Goal: Task Accomplishment & Management: Complete application form

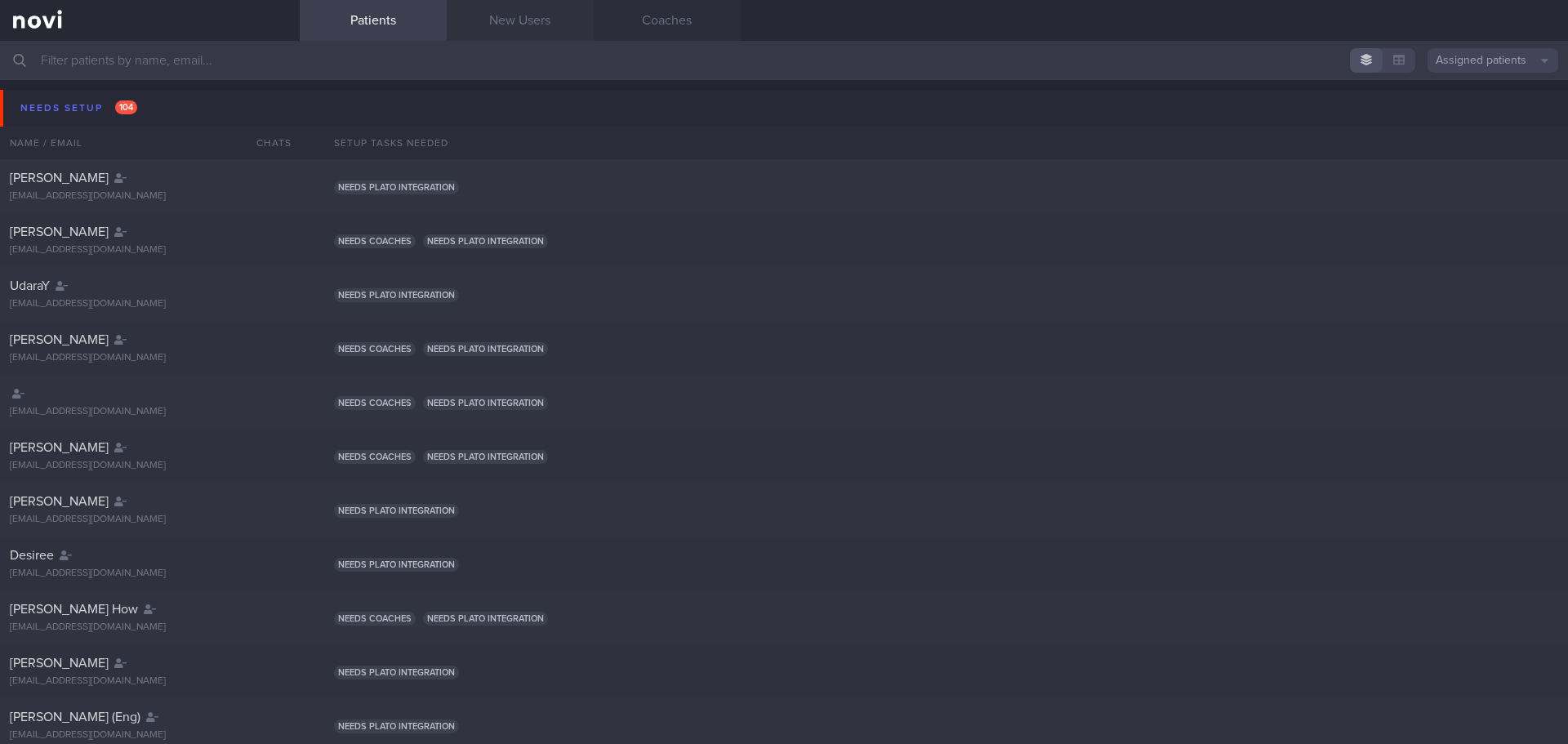
click at [527, 26] on link "New Users" at bounding box center [520, 21] width 147 height 41
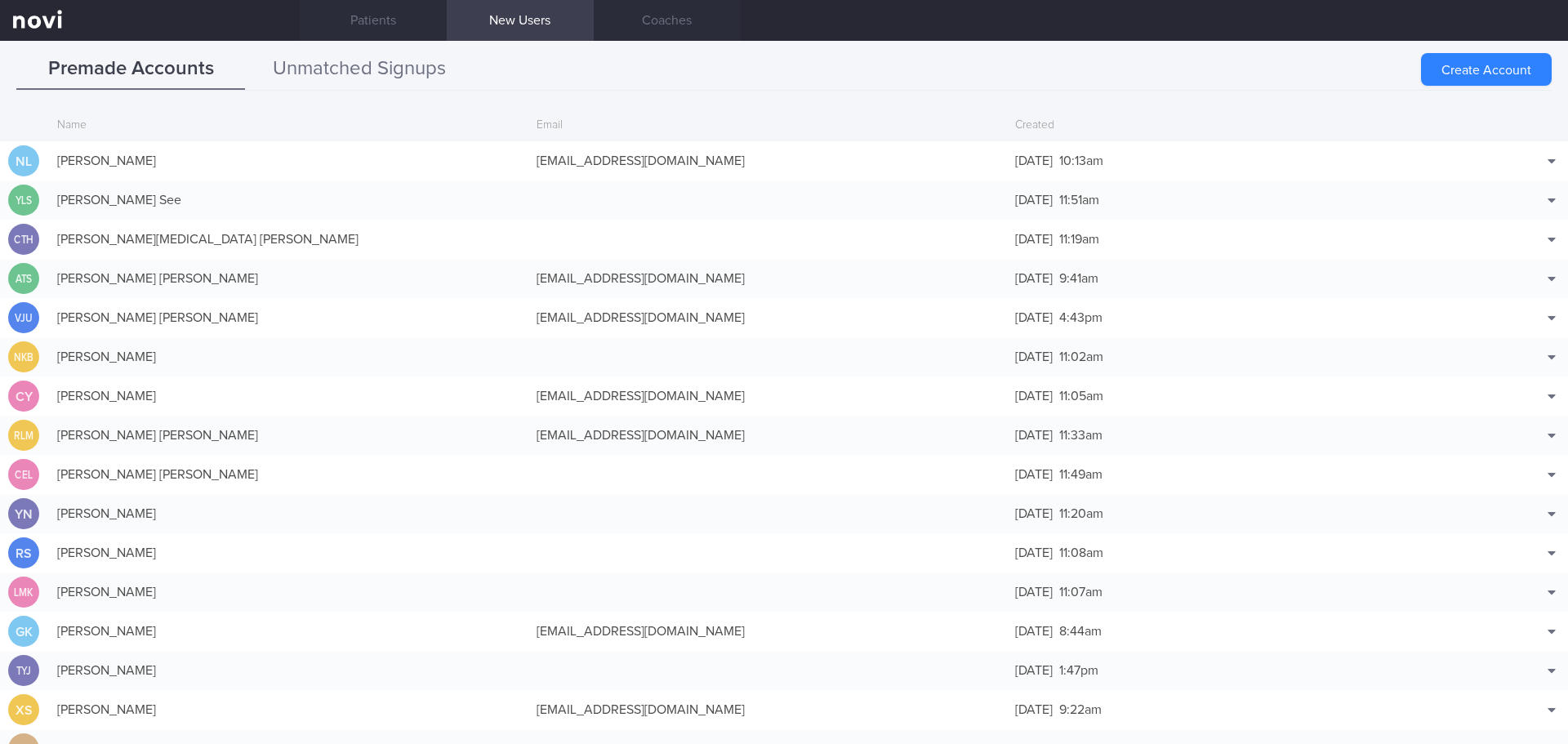
click at [356, 71] on button "Unmatched Signups" at bounding box center [359, 70] width 229 height 41
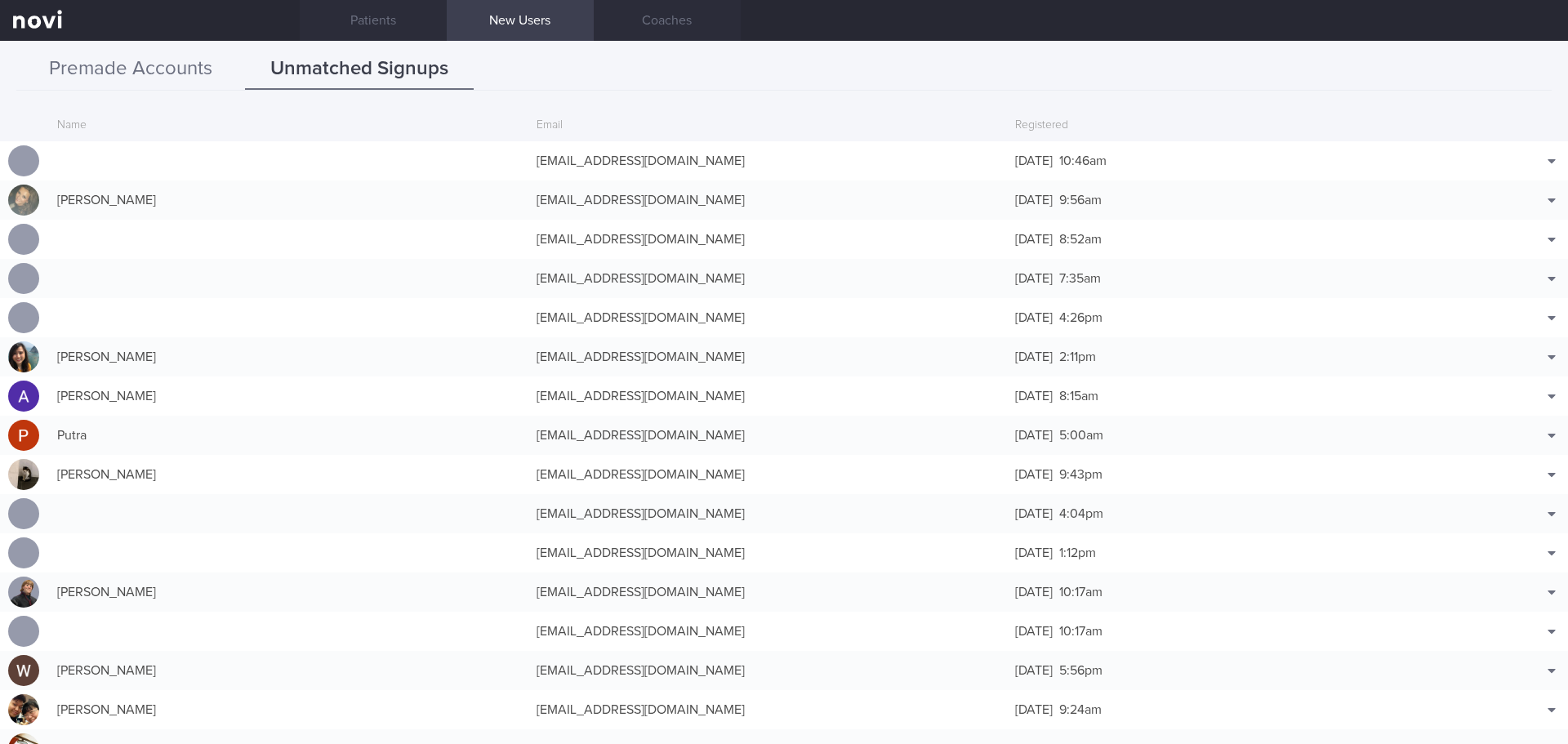
drag, startPoint x: 158, startPoint y: 68, endPoint x: 121, endPoint y: 57, distance: 38.6
click at [158, 68] on button "Premade Accounts" at bounding box center [131, 70] width 229 height 41
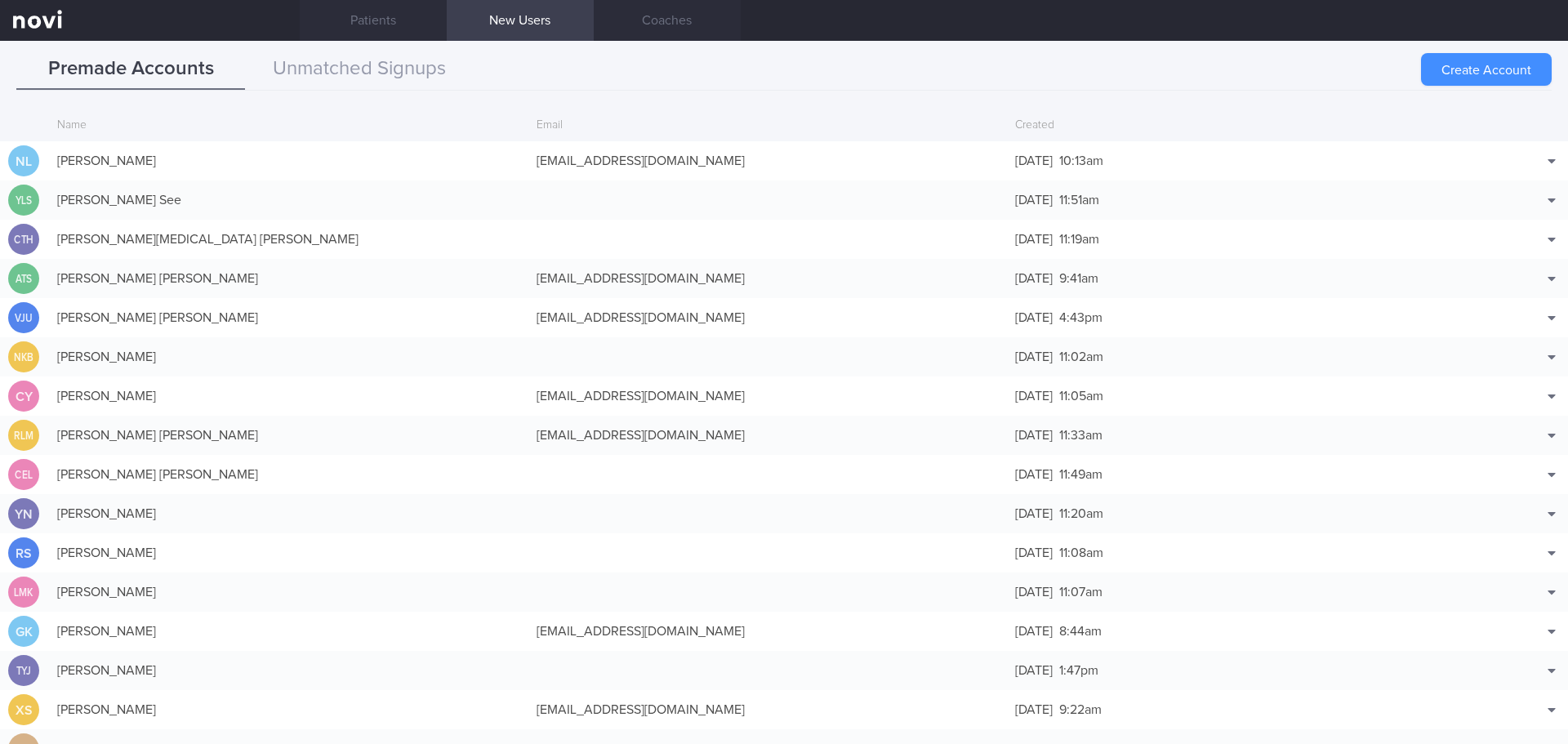
click at [1449, 67] on button "Create Account" at bounding box center [1486, 70] width 131 height 33
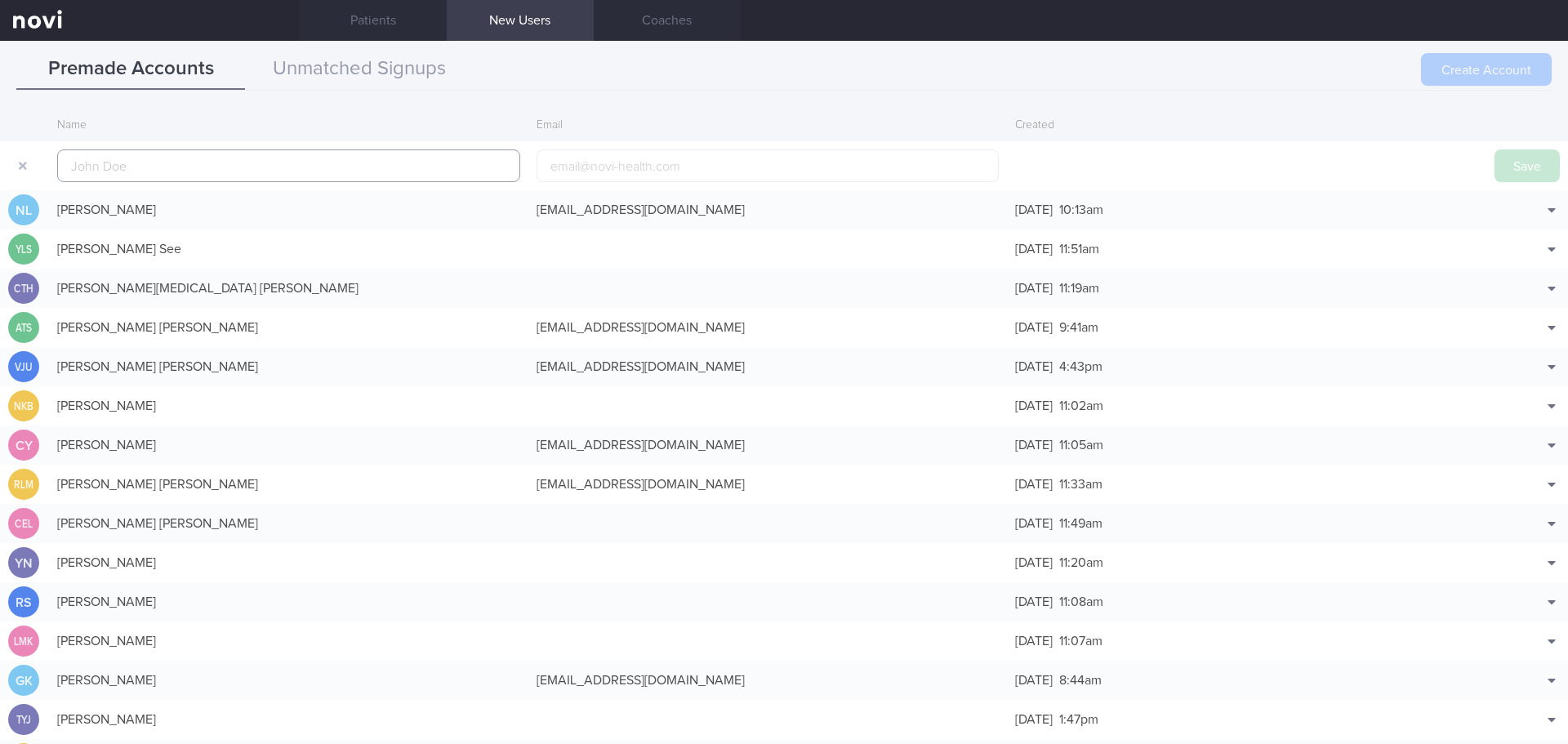
scroll to position [39, 0]
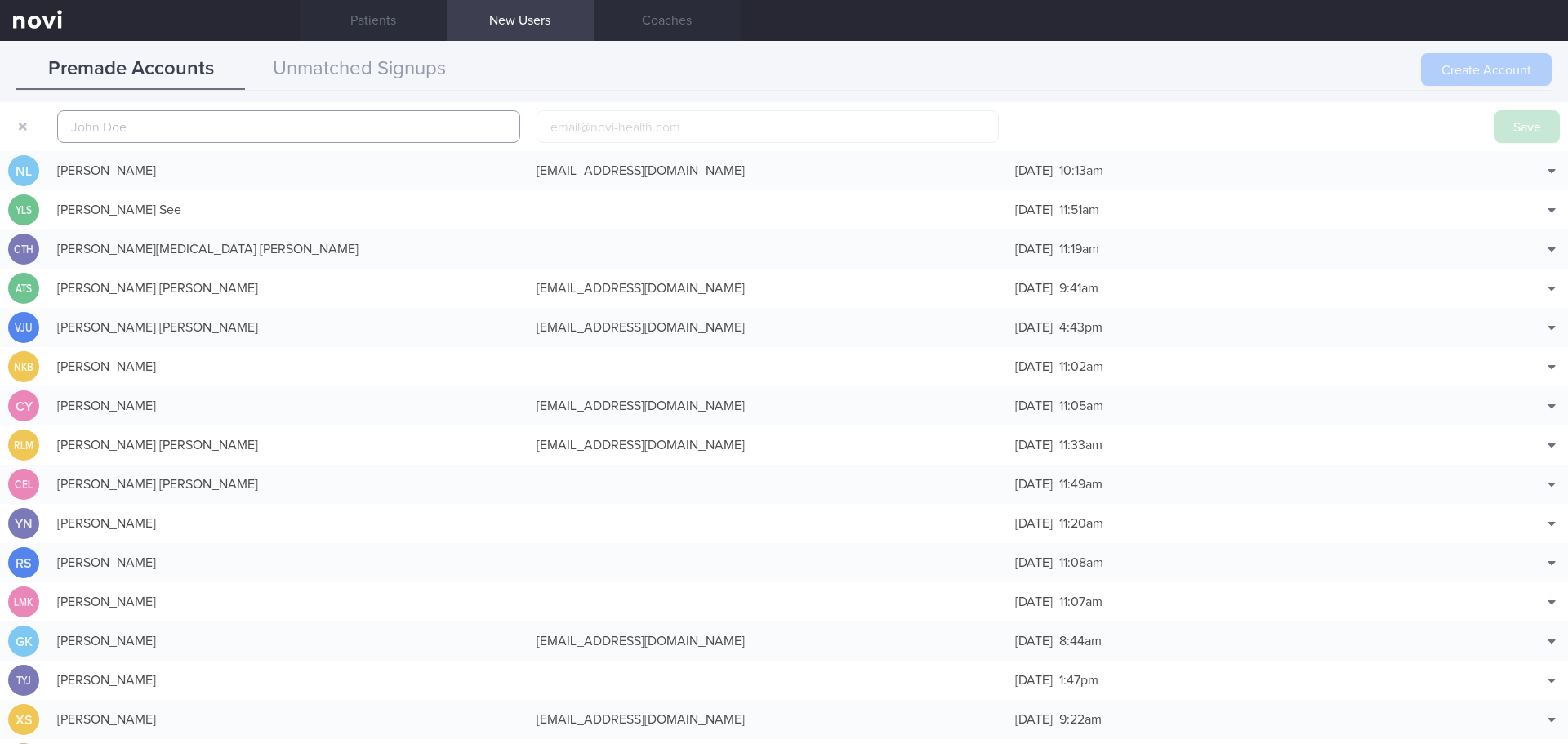
click at [245, 128] on input "text" at bounding box center [289, 126] width 463 height 33
paste input "[PERSON_NAME] [PERSON_NAME]"
type input "[PERSON_NAME] [PERSON_NAME]"
click at [703, 126] on input "email" at bounding box center [768, 126] width 463 height 33
click at [627, 126] on input "email" at bounding box center [768, 126] width 463 height 33
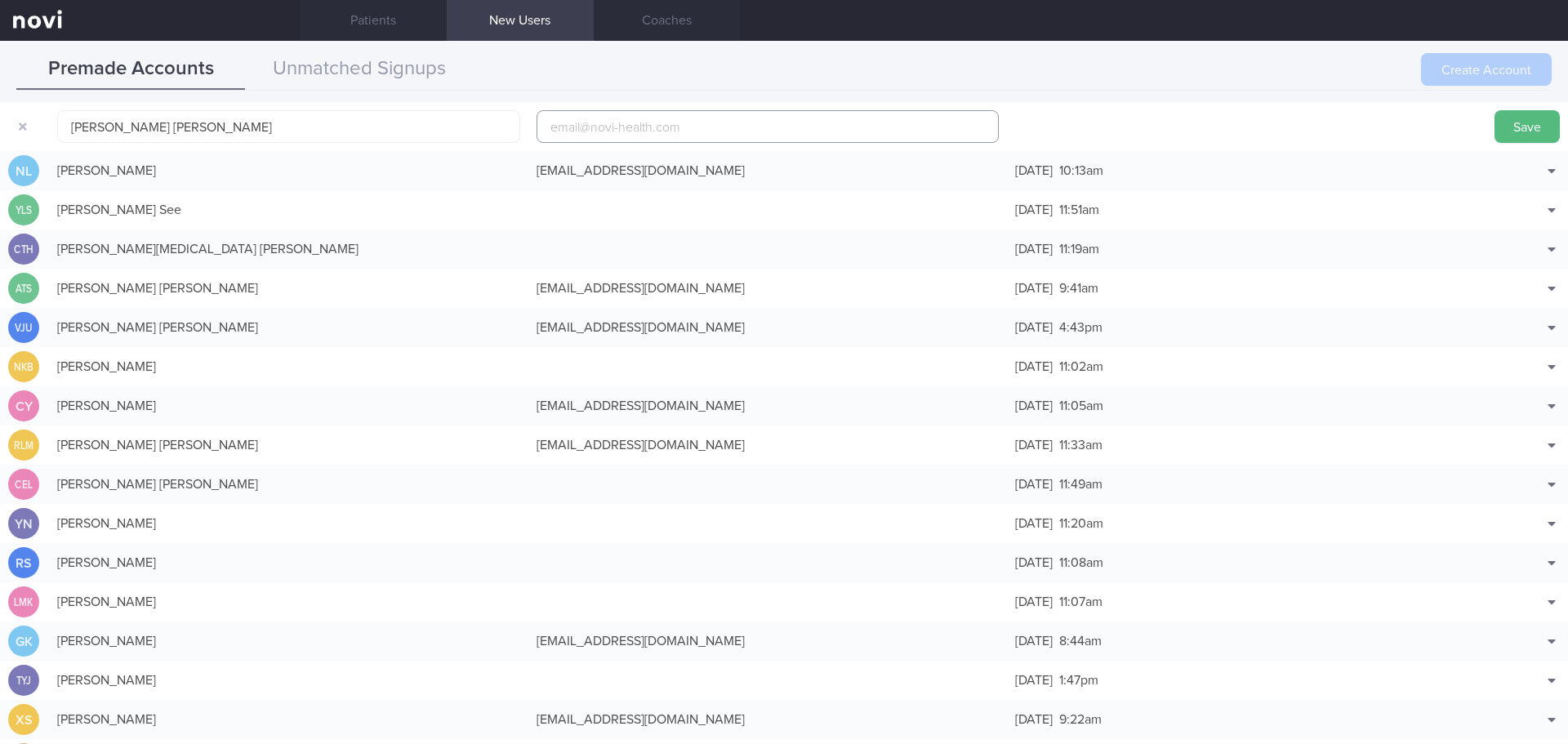
paste input "[EMAIL_ADDRESS][DOMAIN_NAME]"
click at [543, 127] on input "[EMAIL_ADDRESS][DOMAIN_NAME]" at bounding box center [768, 126] width 463 height 33
type input "1marcusahn@yahoo.com.sg"
click at [1522, 135] on button "Save" at bounding box center [1528, 126] width 66 height 33
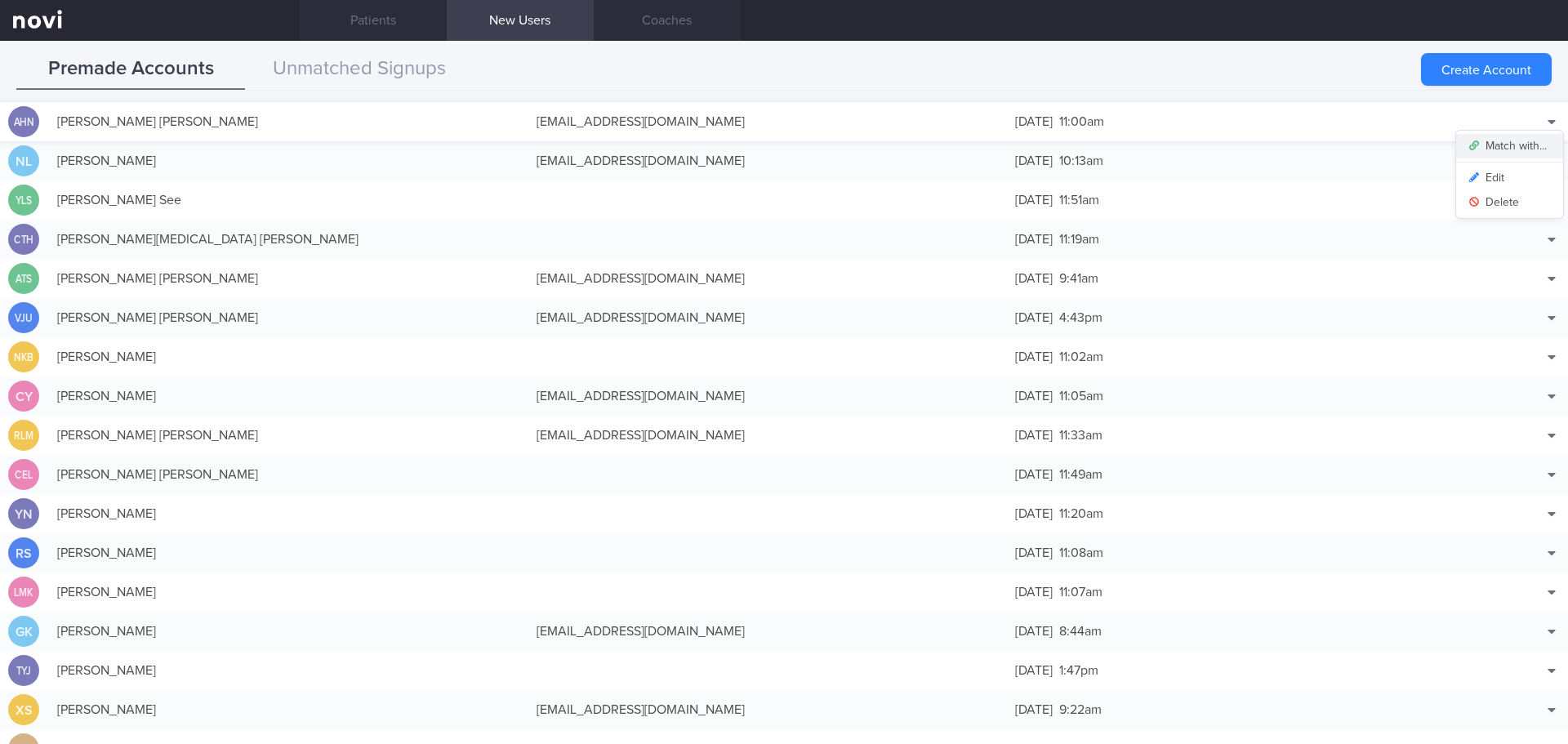
click at [1520, 147] on button "Match with..." at bounding box center [1510, 146] width 107 height 25
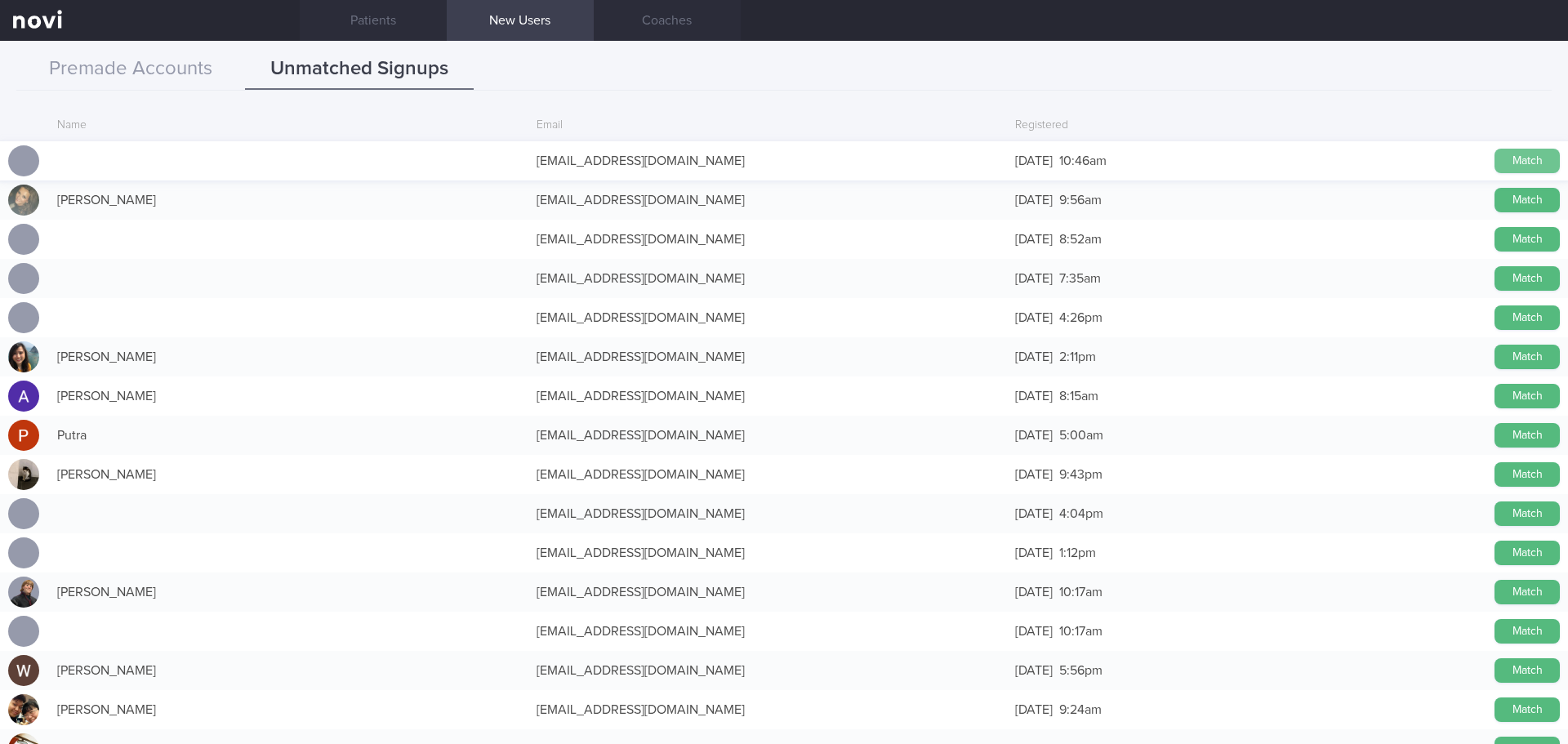
click at [1529, 161] on button "Match" at bounding box center [1528, 161] width 66 height 25
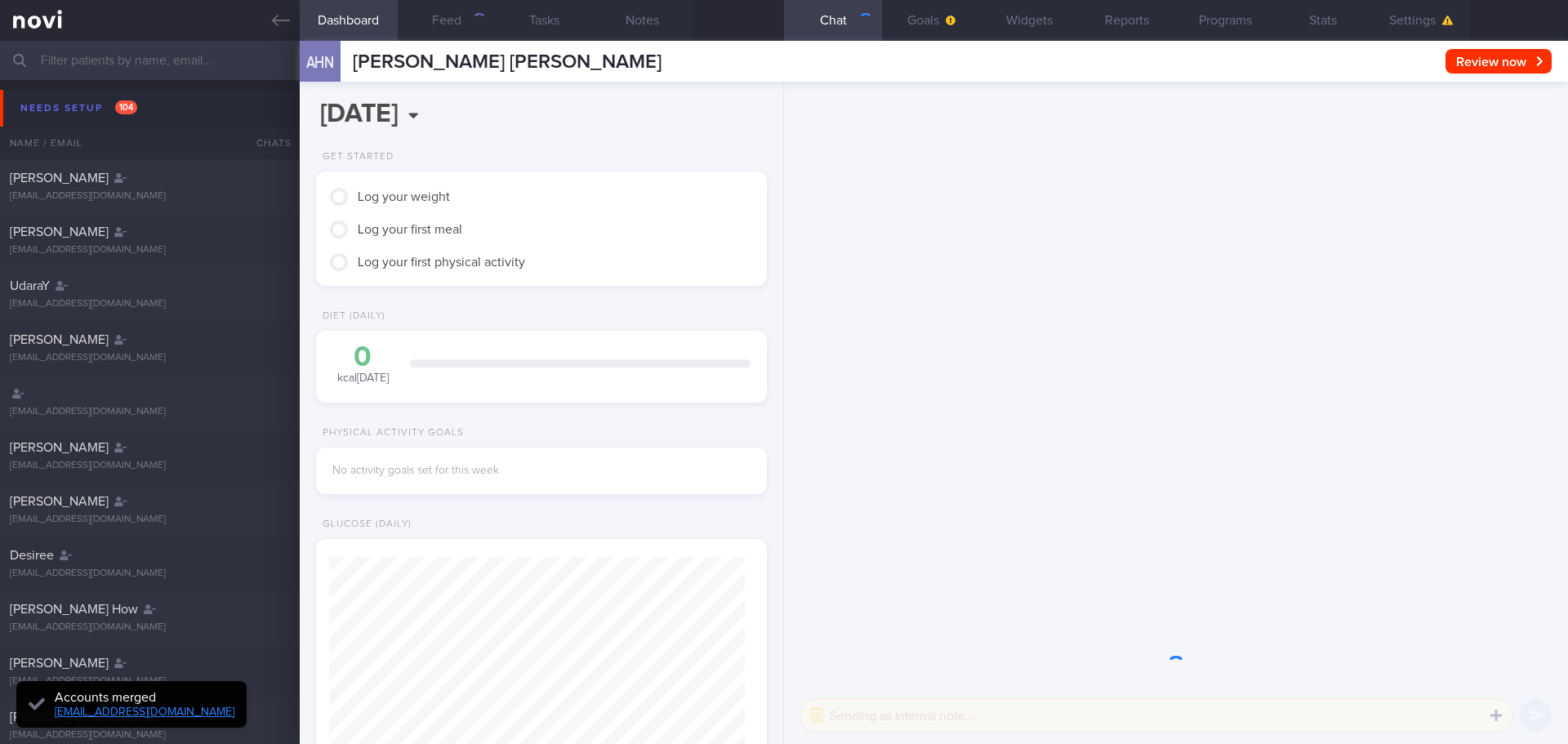
scroll to position [204, 410]
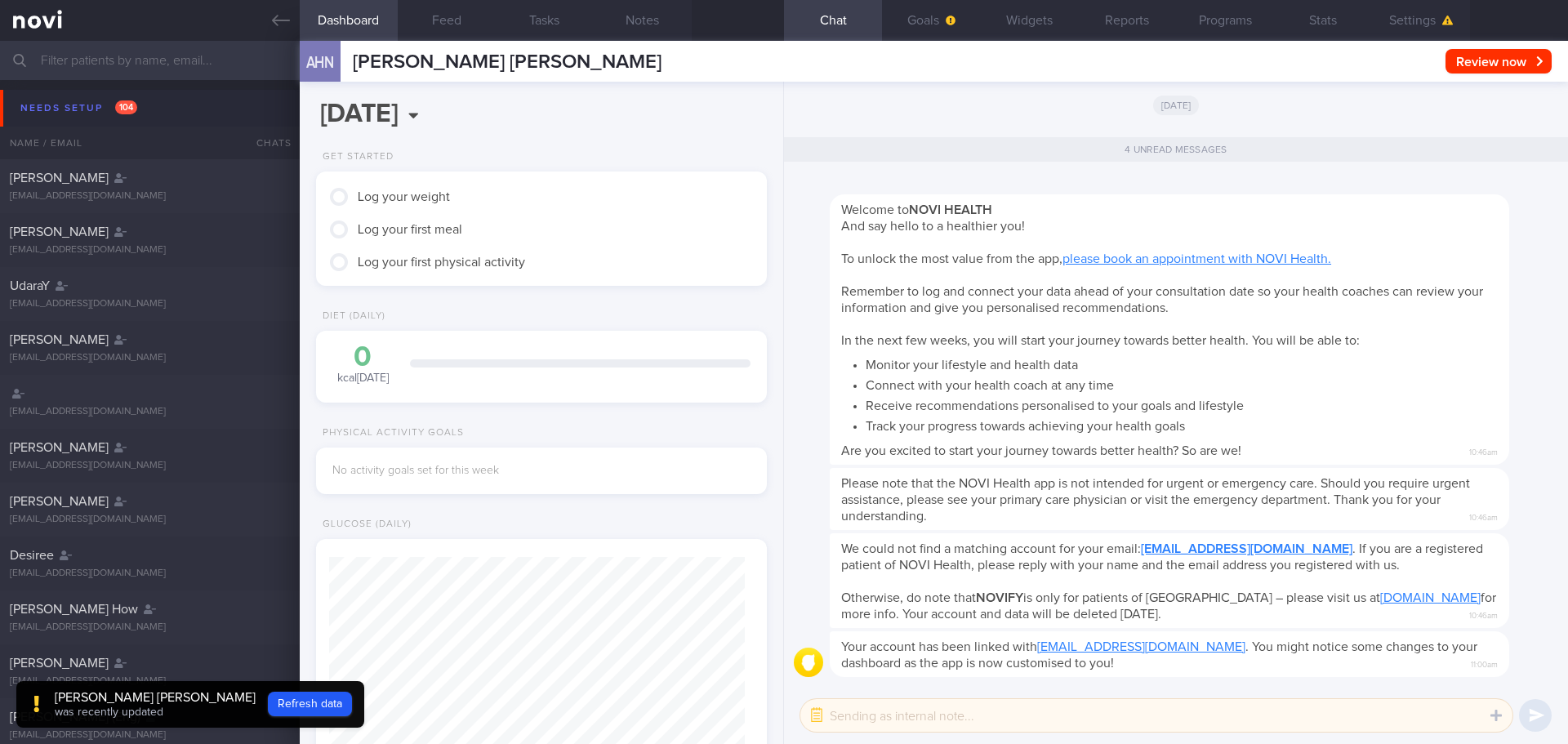
drag, startPoint x: 1419, startPoint y: 14, endPoint x: 1405, endPoint y: 138, distance: 124.8
click at [1419, 14] on button "Settings" at bounding box center [1420, 21] width 98 height 41
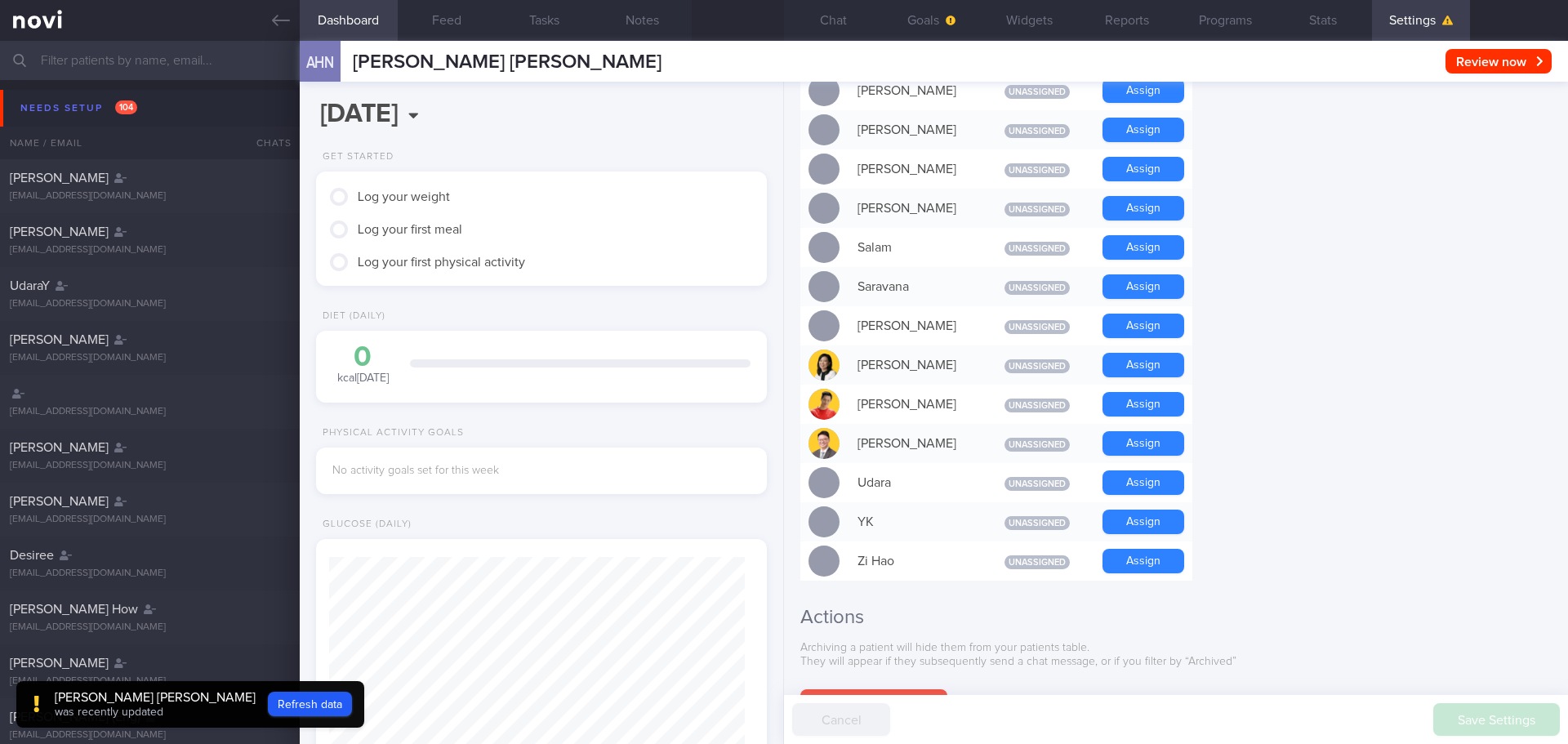
scroll to position [1311, 0]
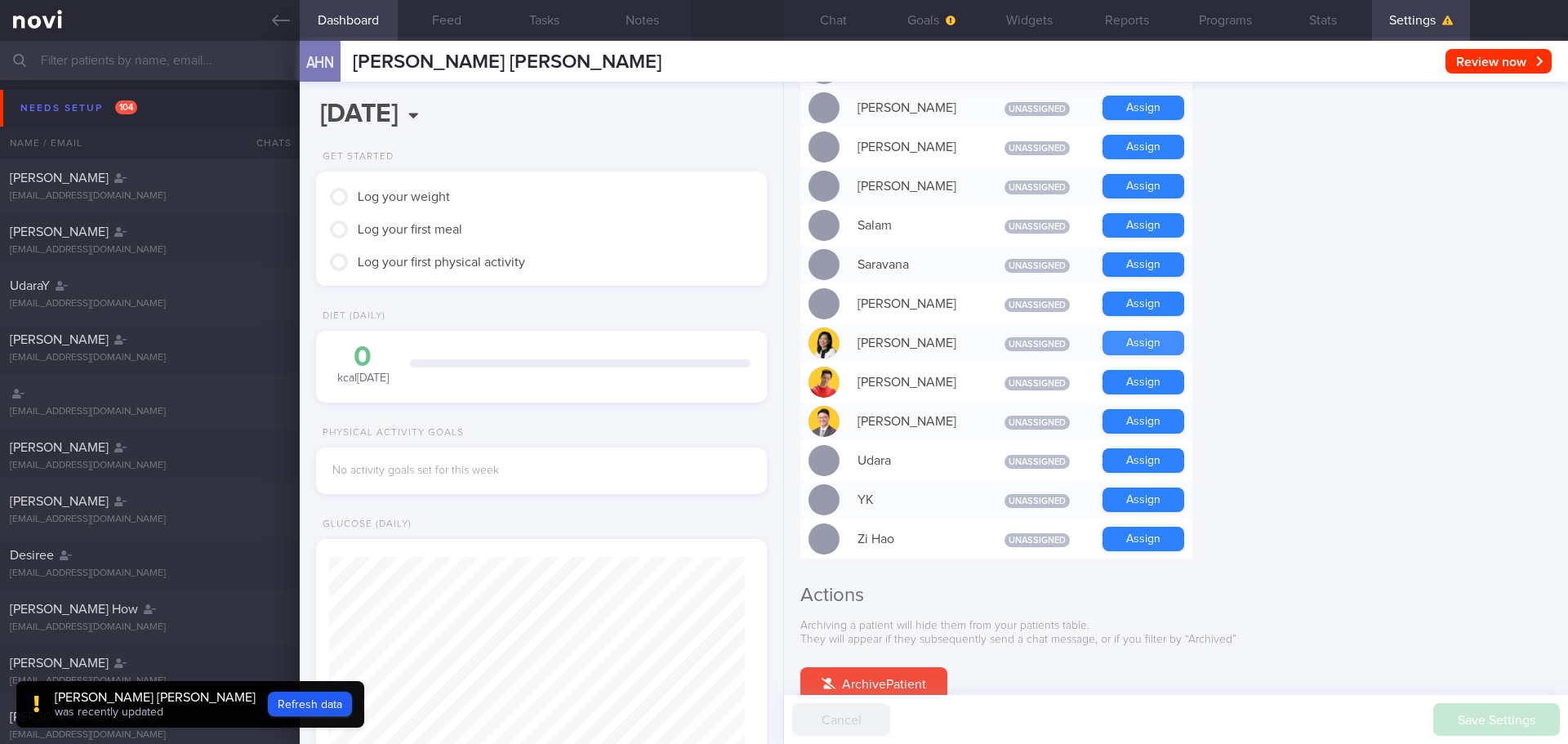
click at [1148, 331] on button "Assign" at bounding box center [1143, 343] width 81 height 25
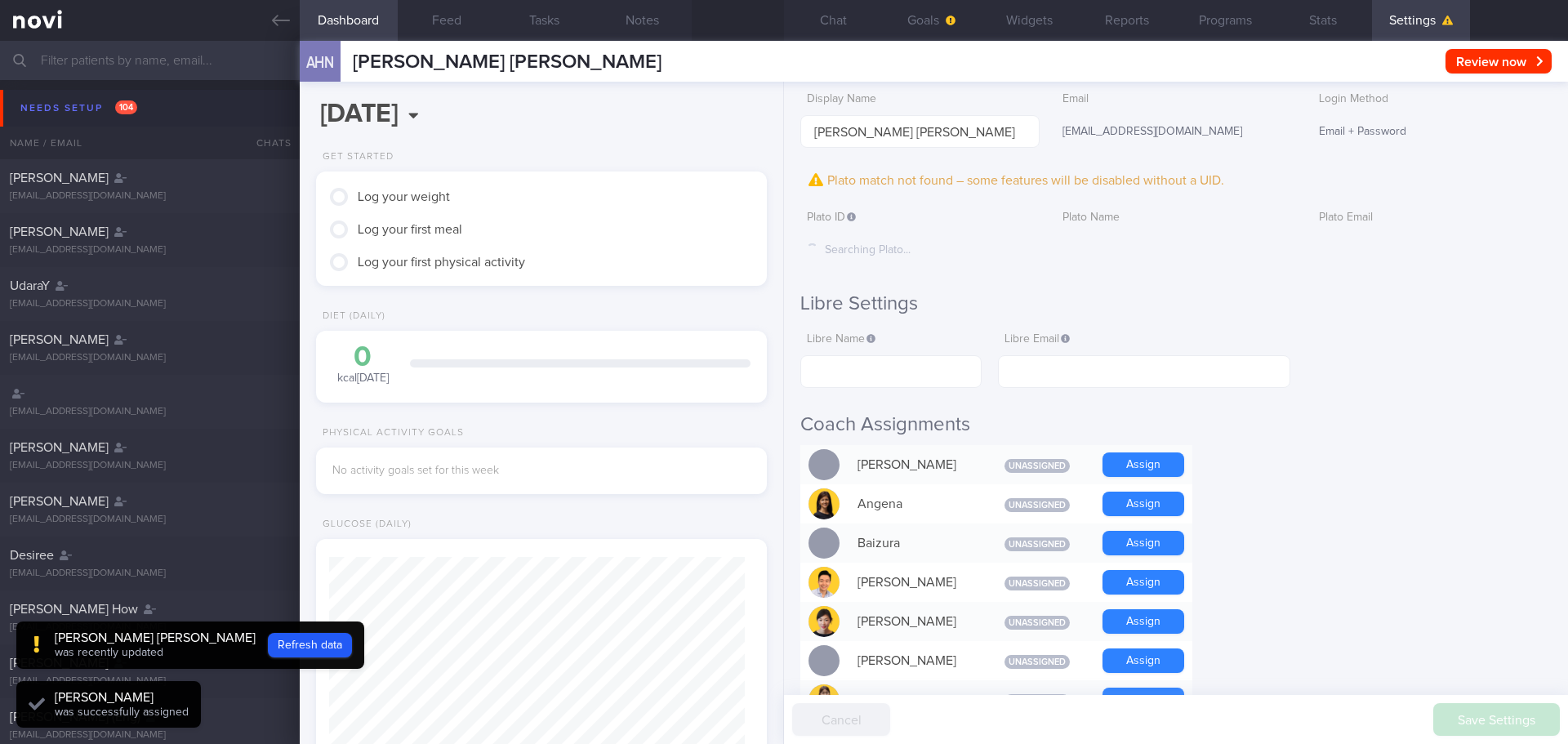
scroll to position [0, 0]
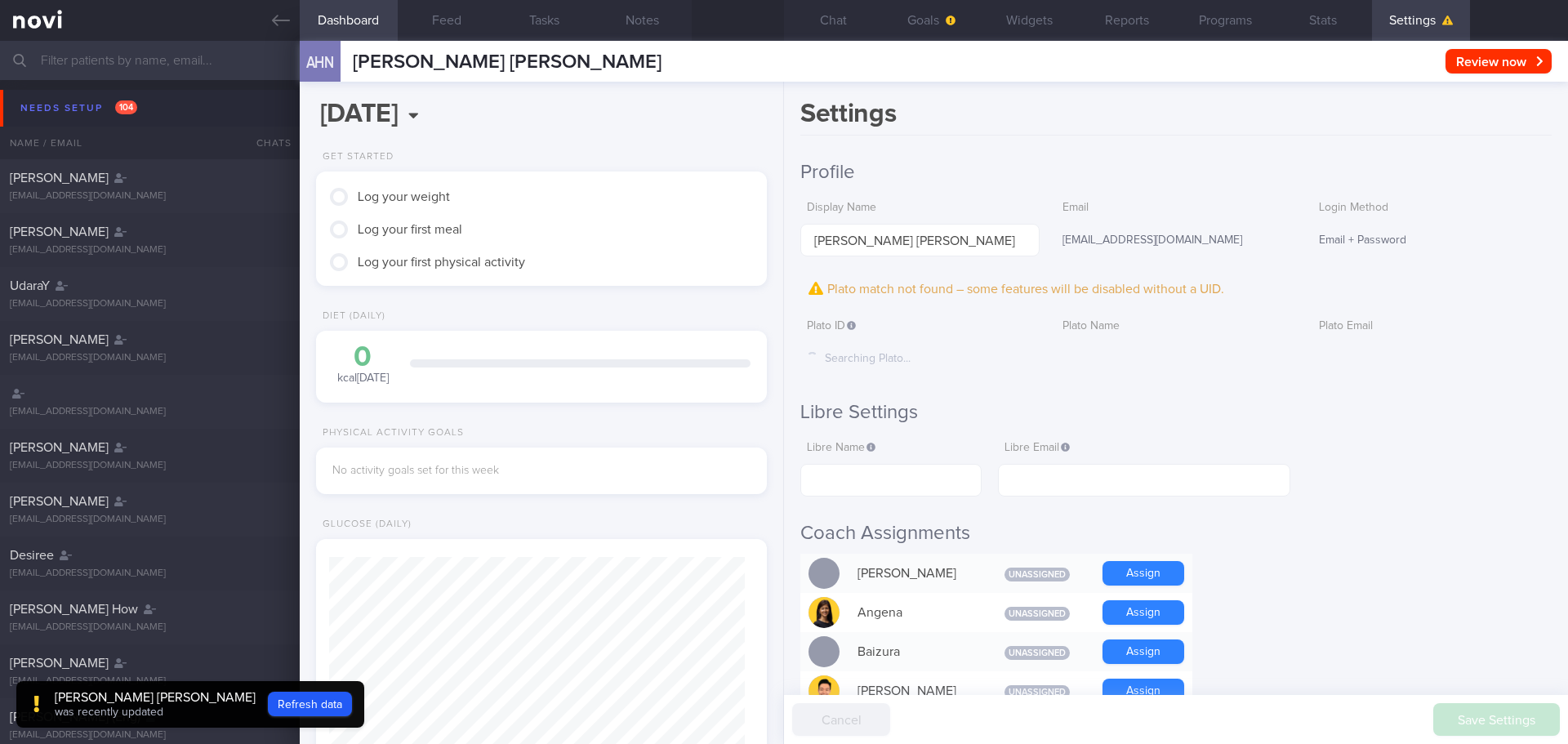
click at [1032, 285] on div "Plato match not found – some features will be disabled without a UID." at bounding box center [1176, 289] width 751 height 25
click at [878, 361] on div "Searching Plato..." at bounding box center [920, 360] width 240 height 34
click at [981, 289] on div "Plato match not found – some features will be disabled without a UID." at bounding box center [1176, 289] width 751 height 25
click at [979, 340] on div "Plato ID Searching Plato..." at bounding box center [920, 343] width 240 height 65
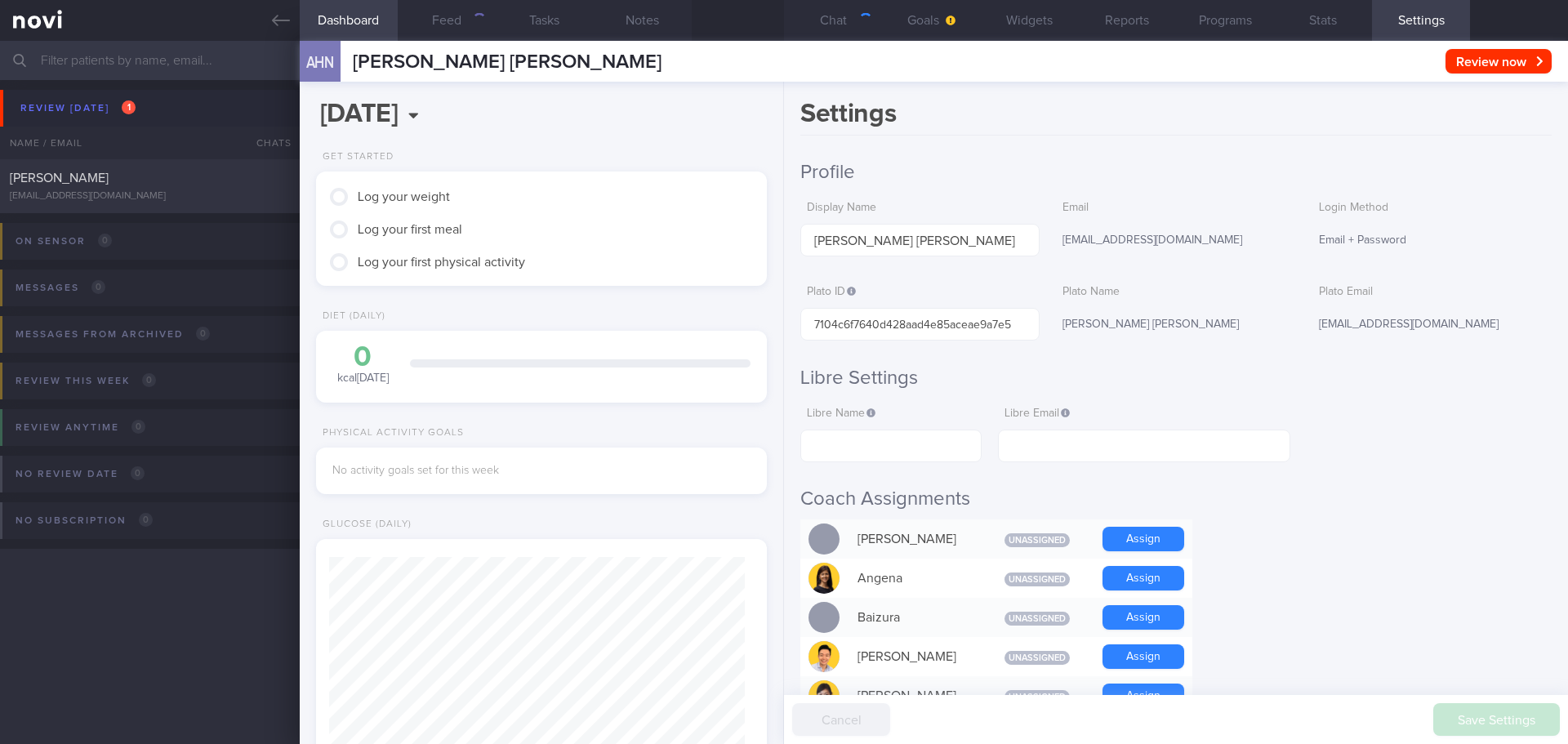
scroll to position [204, 410]
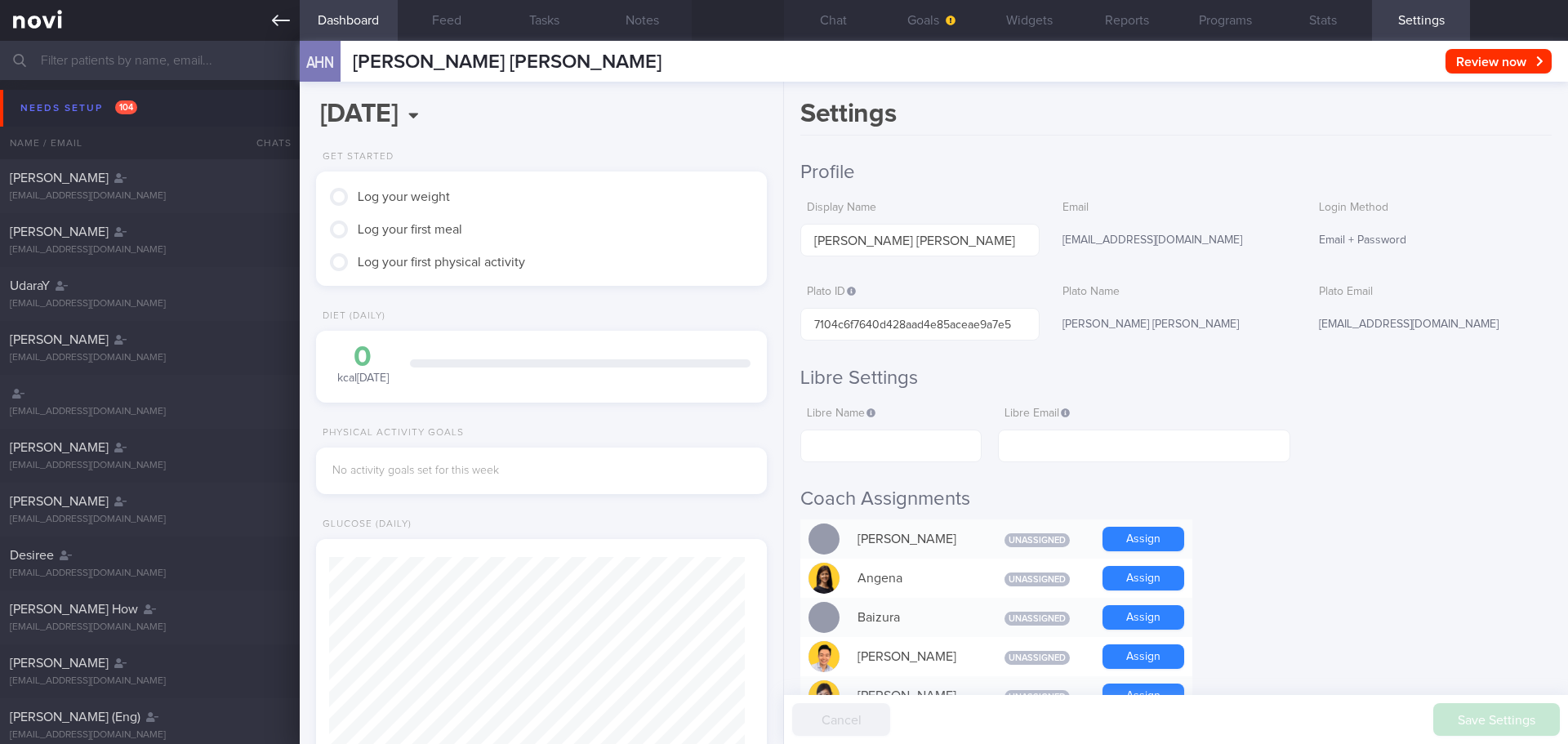
click at [48, 17] on link at bounding box center [149, 21] width 300 height 41
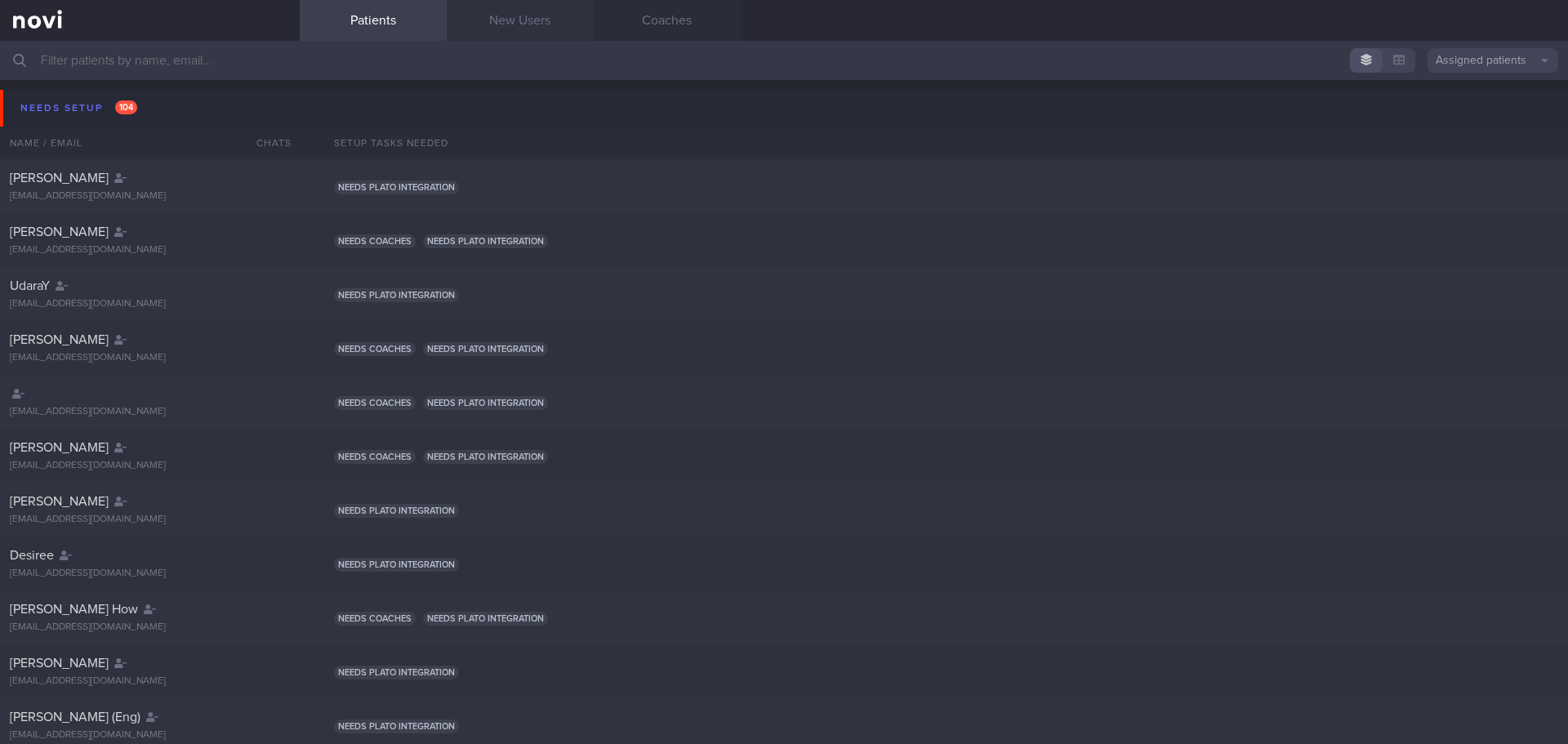
click at [513, 19] on link "New Users" at bounding box center [520, 21] width 147 height 41
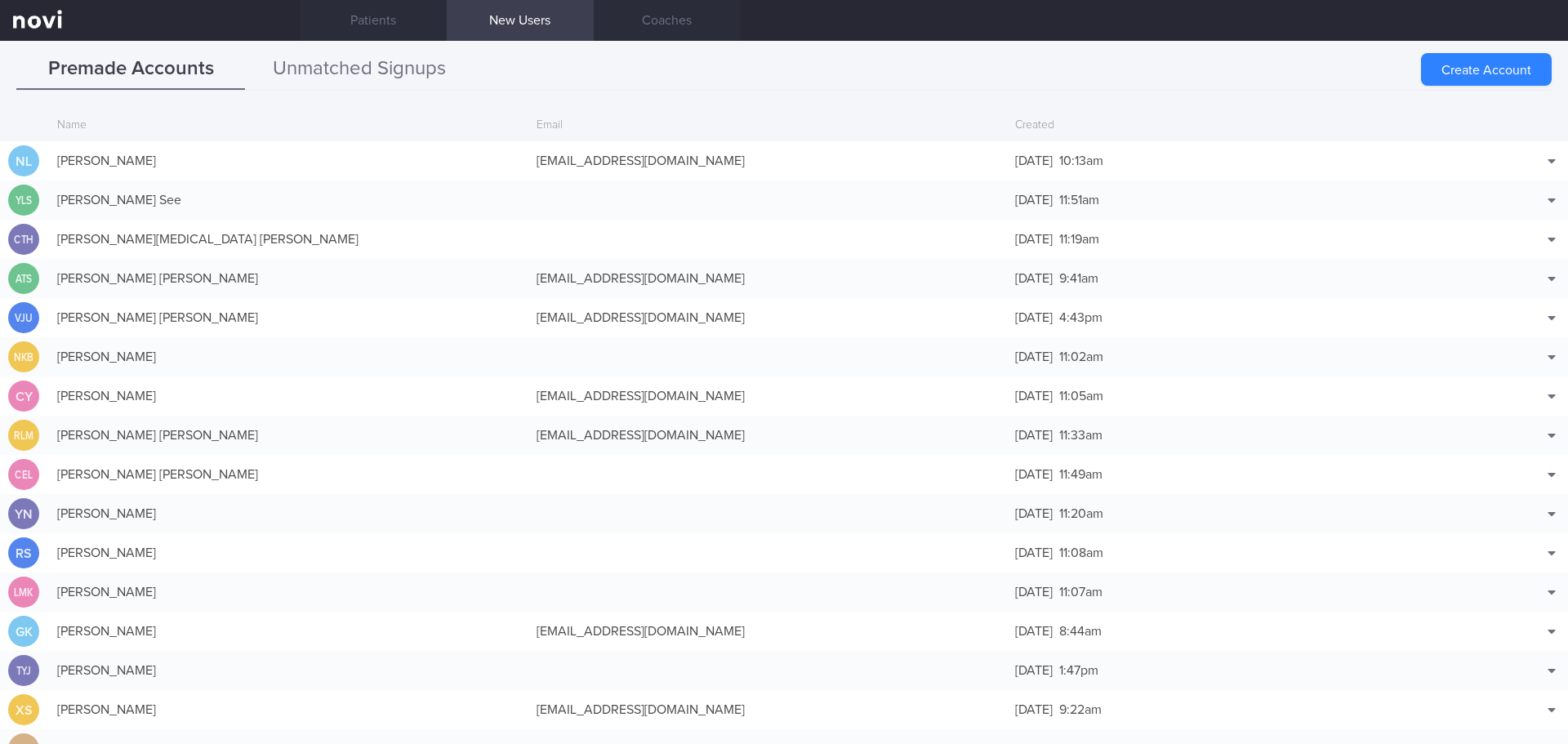
click at [394, 78] on button "Unmatched Signups" at bounding box center [359, 70] width 229 height 41
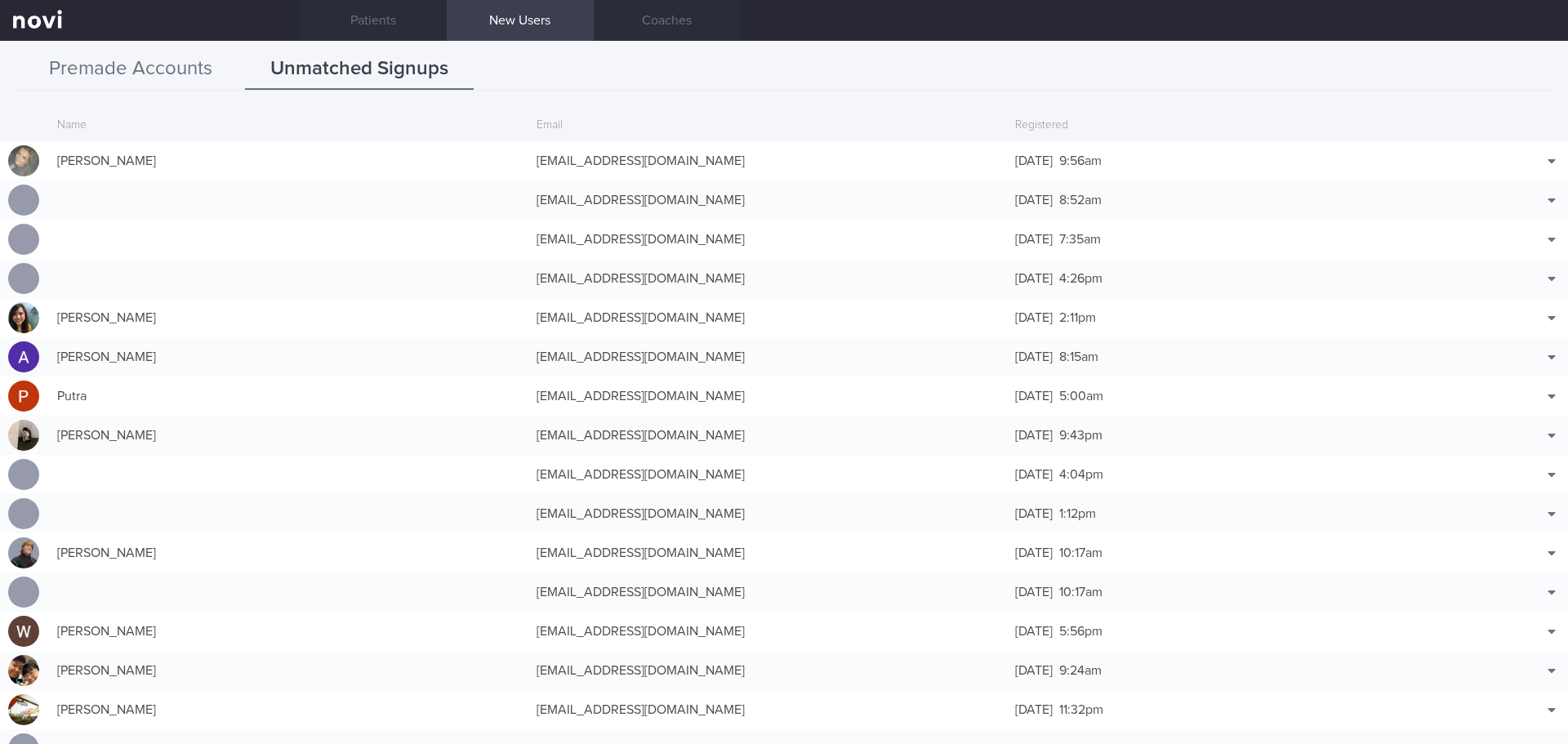
drag, startPoint x: 153, startPoint y: 67, endPoint x: 93, endPoint y: 64, distance: 60.1
click at [153, 67] on button "Premade Accounts" at bounding box center [131, 70] width 229 height 41
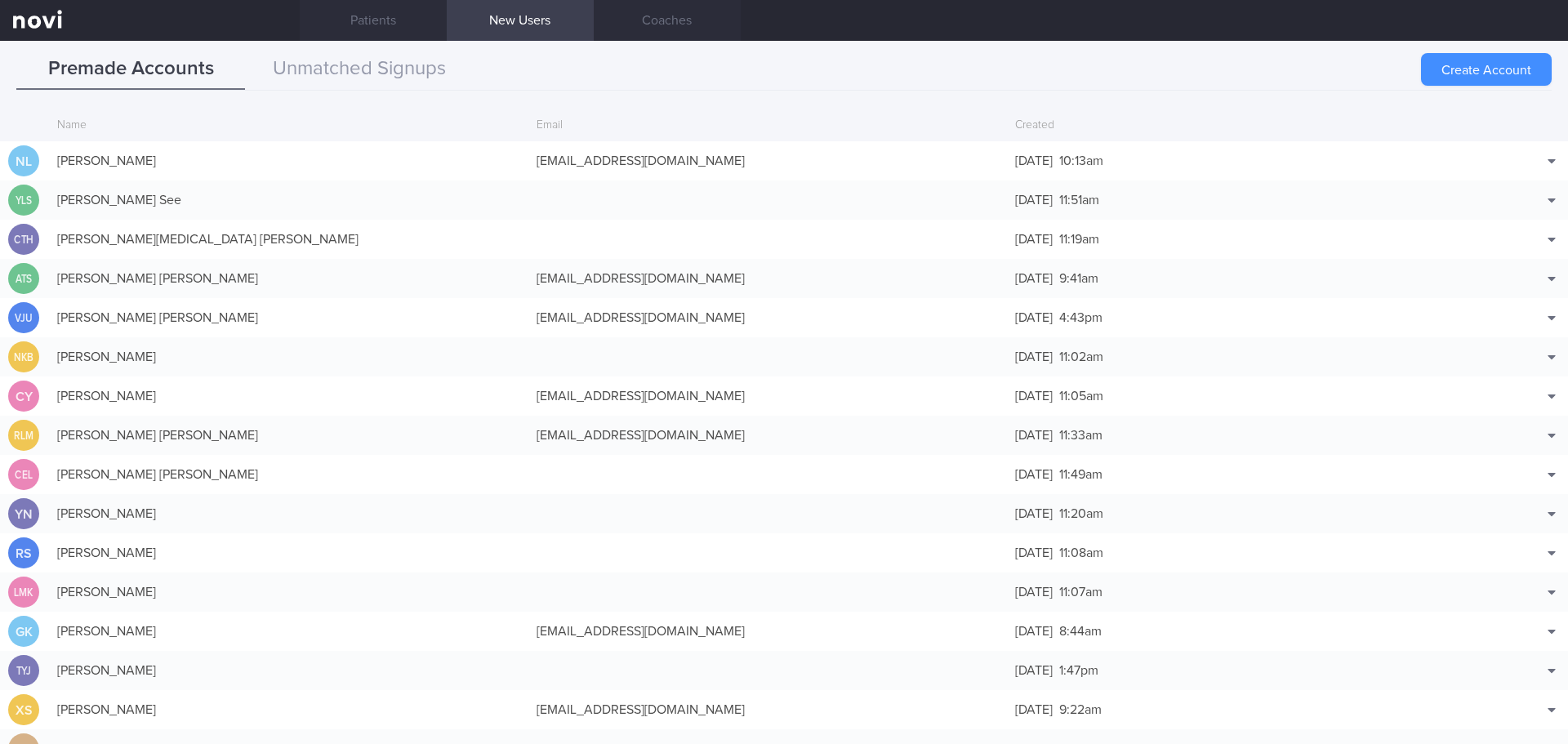
click at [1497, 55] on button "Create Account" at bounding box center [1486, 70] width 131 height 33
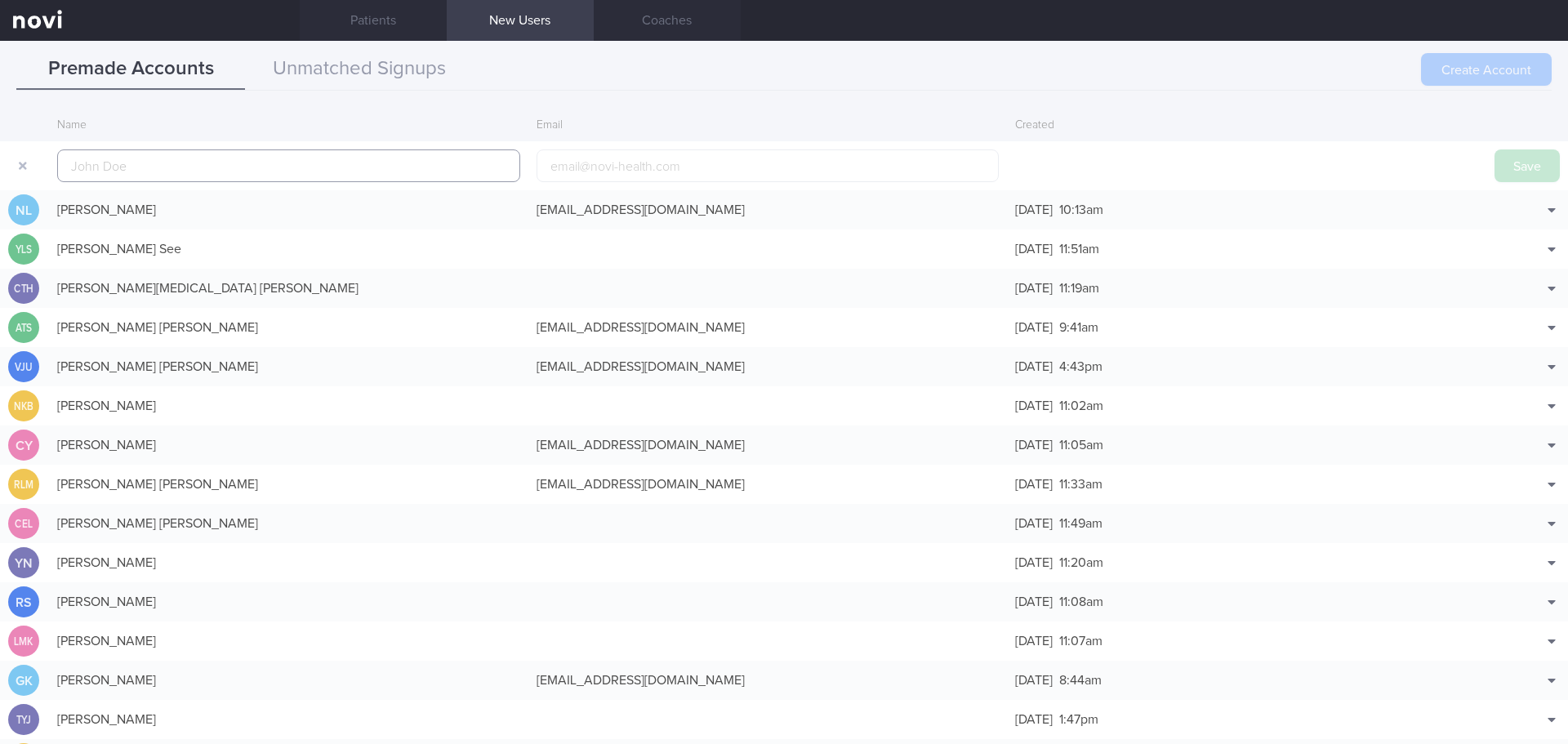
scroll to position [39, 0]
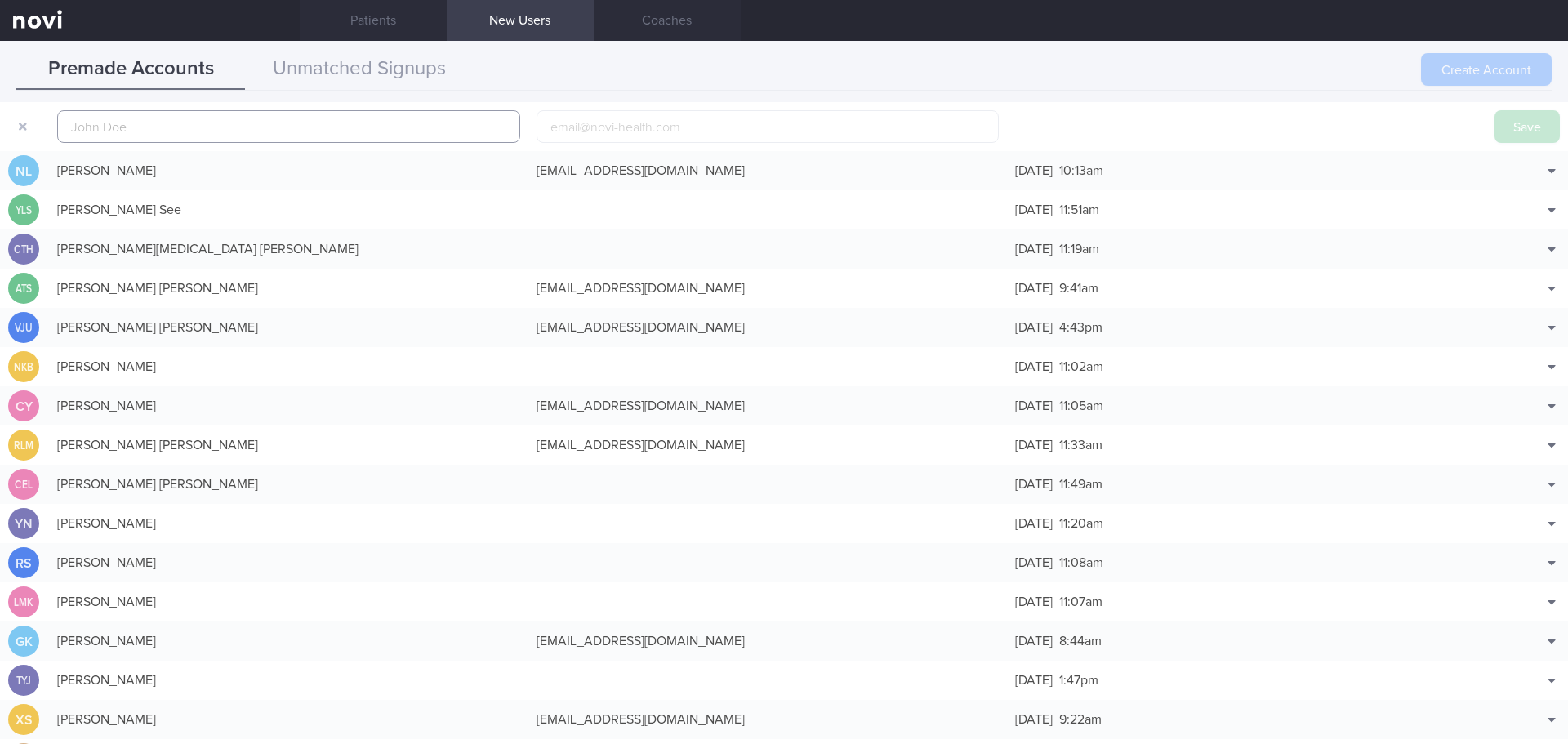
click at [265, 125] on input "text" at bounding box center [289, 126] width 463 height 33
paste input "[PERSON_NAME]"
type input "[PERSON_NAME]"
click at [20, 120] on button "button" at bounding box center [23, 126] width 30 height 30
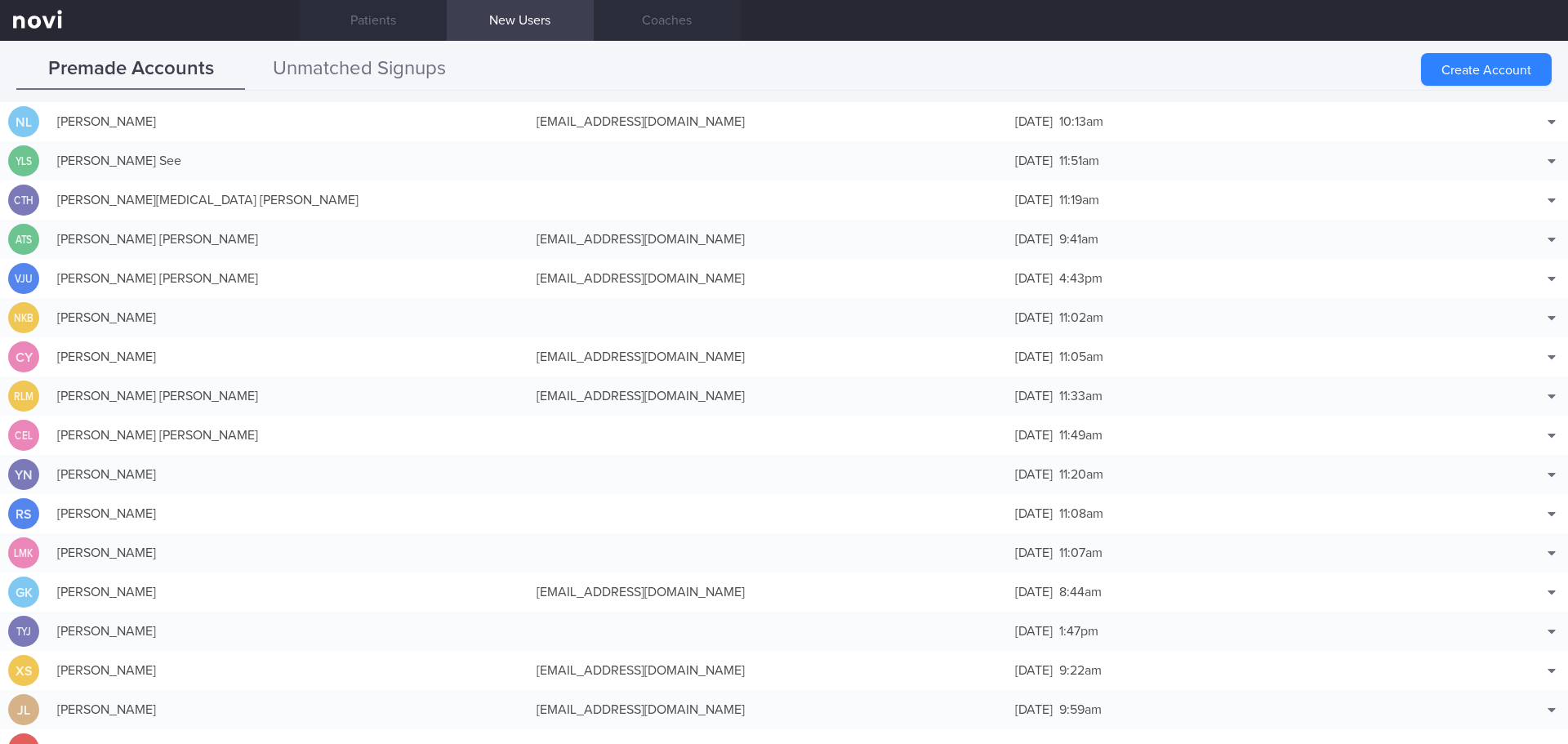
click at [347, 76] on button "Unmatched Signups" at bounding box center [359, 70] width 229 height 41
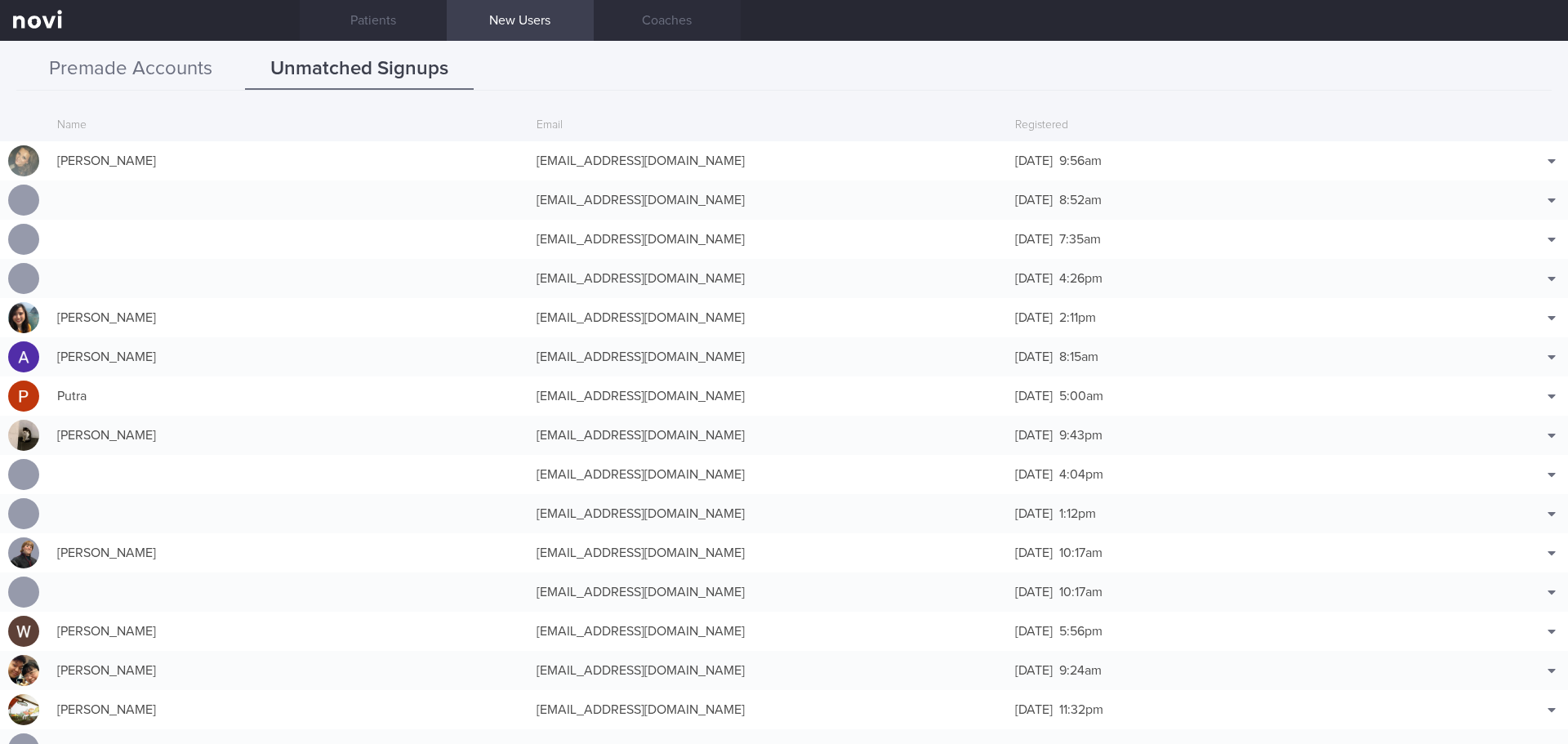
click at [172, 71] on button "Premade Accounts" at bounding box center [131, 70] width 229 height 41
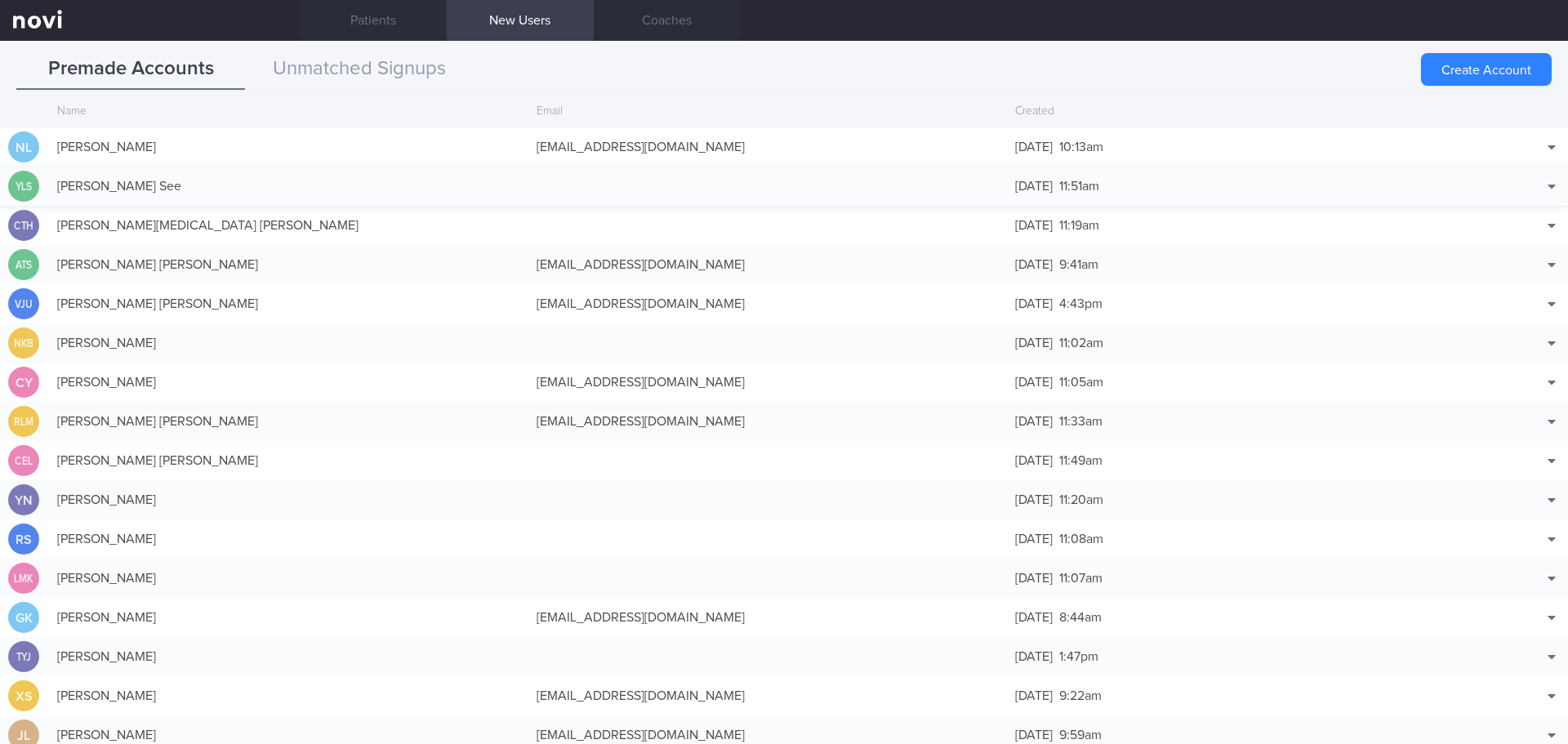
scroll to position [0, 0]
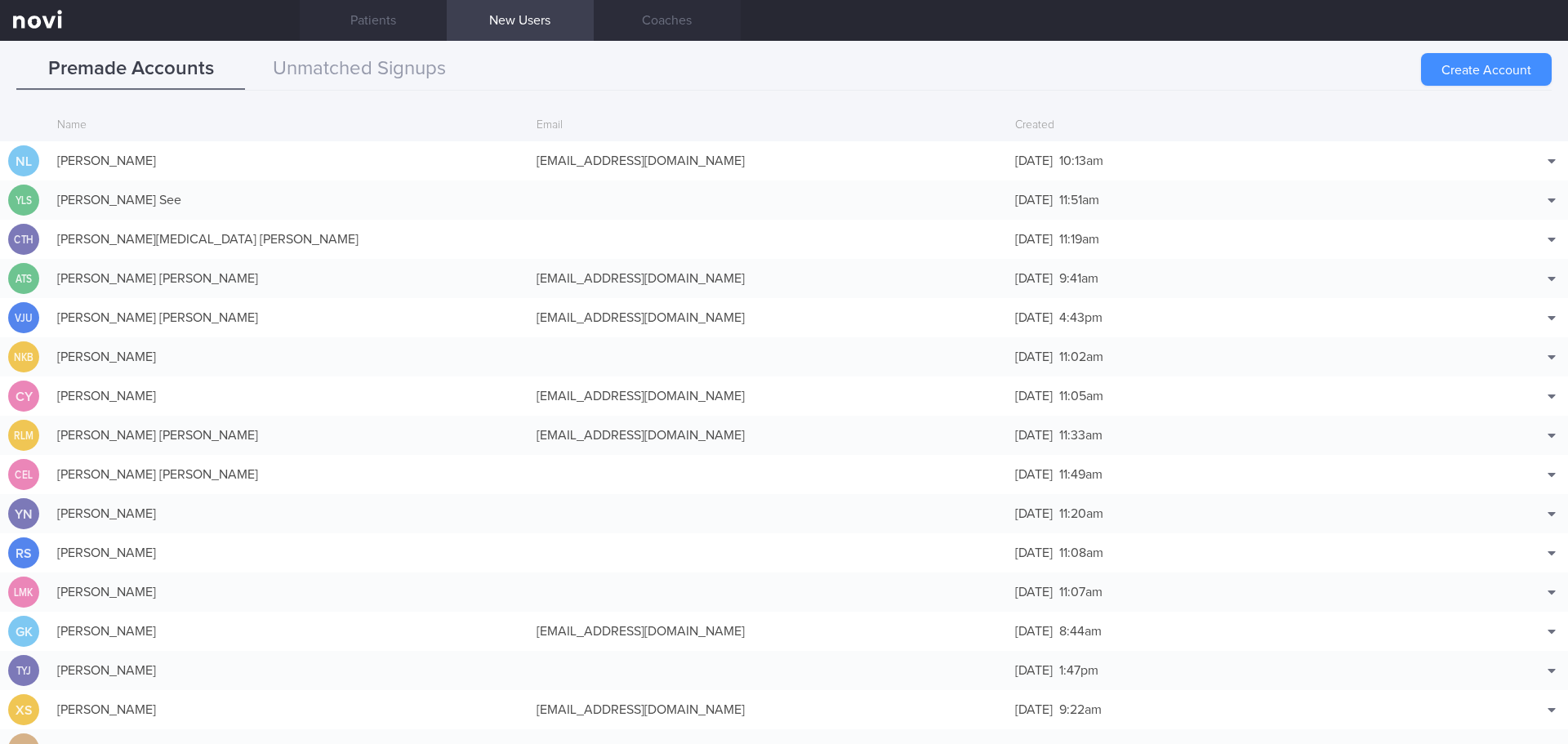
click at [1468, 71] on button "Create Account" at bounding box center [1486, 70] width 131 height 33
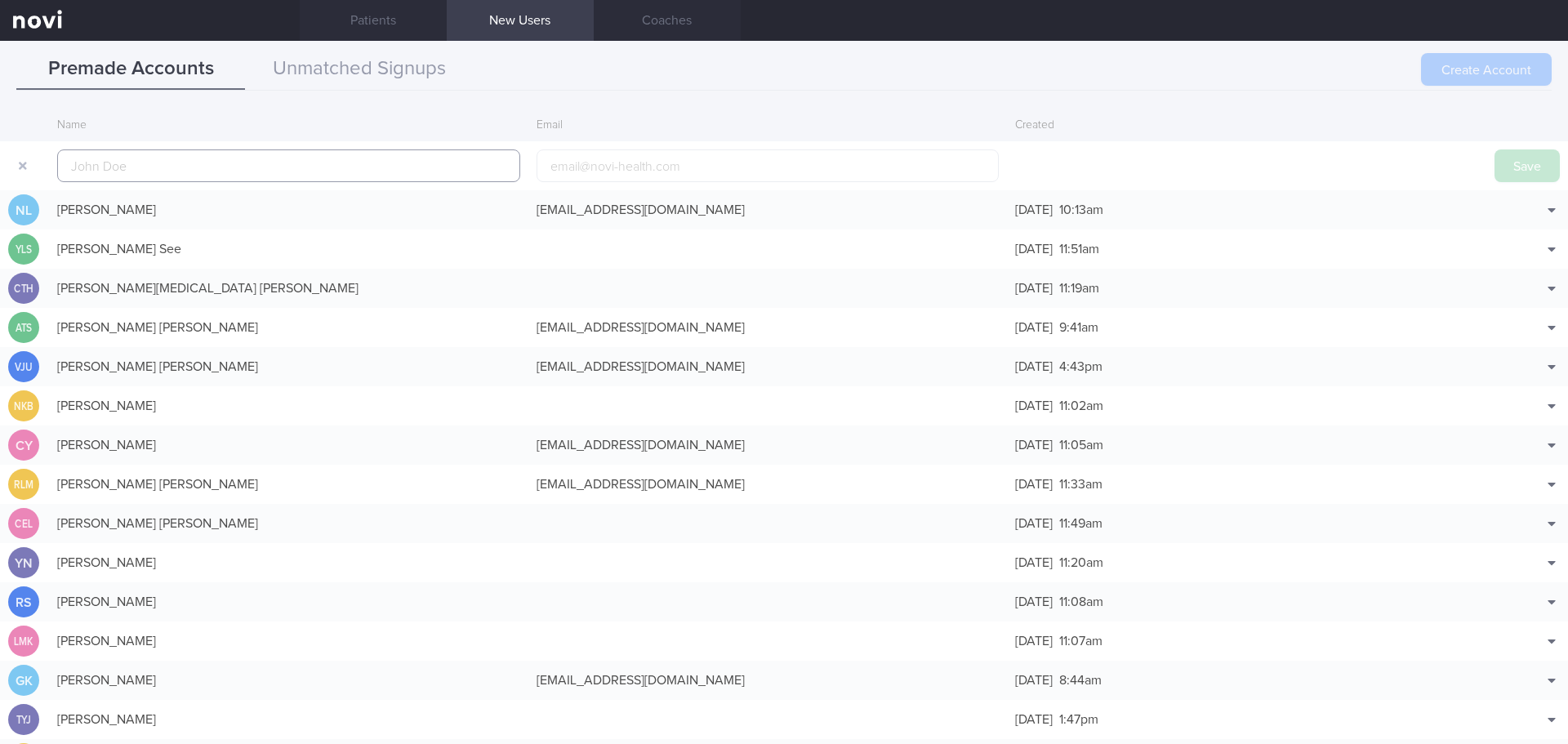
scroll to position [39, 0]
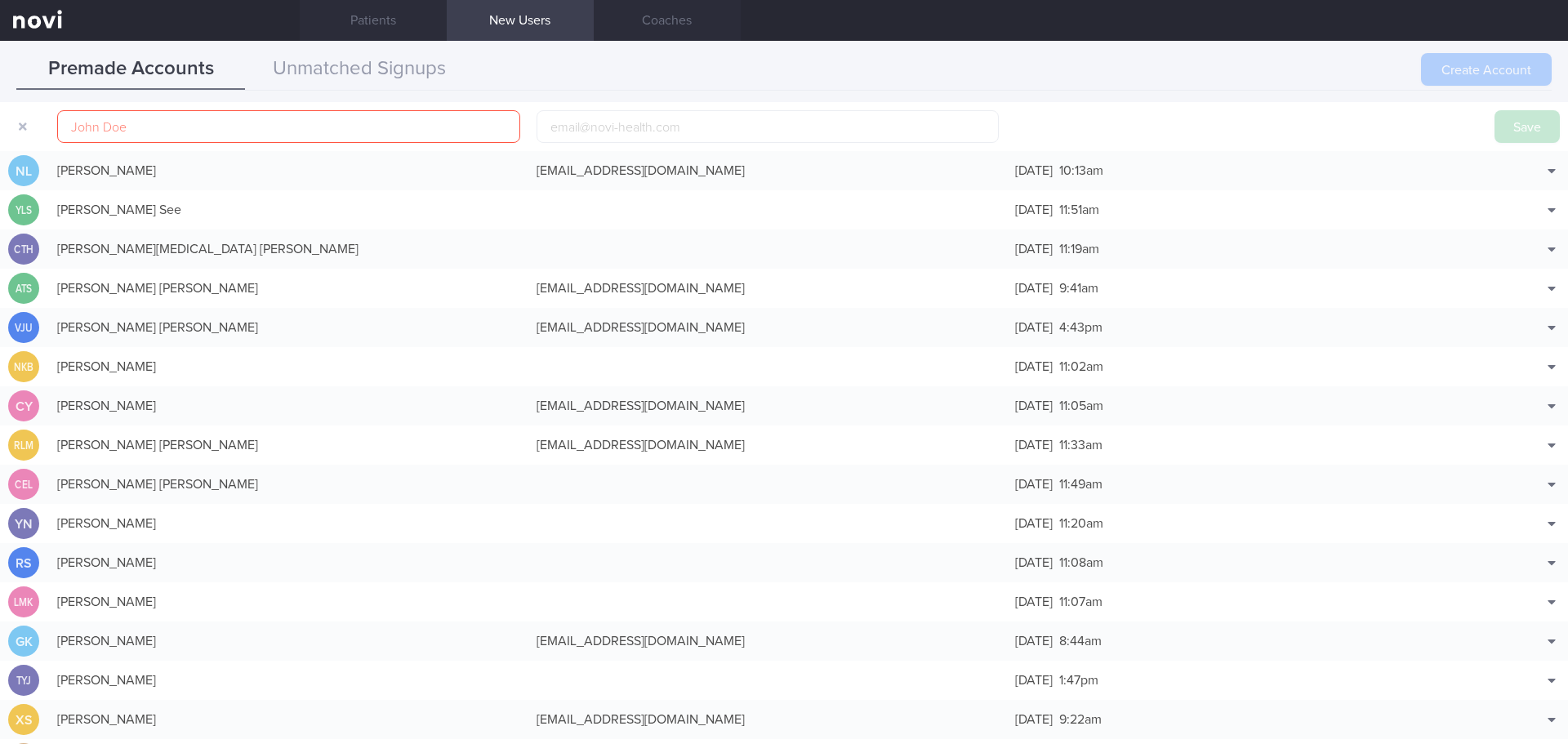
click at [1453, 76] on div "Create Account" at bounding box center [1486, 70] width 131 height 33
click at [654, 122] on input "email" at bounding box center [768, 126] width 463 height 33
paste input "[EMAIL_ADDRESS][DOMAIN_NAME]"
click at [554, 130] on input "[EMAIL_ADDRESS][DOMAIN_NAME]" at bounding box center [768, 126] width 463 height 33
type input "[EMAIL_ADDRESS][DOMAIN_NAME]"
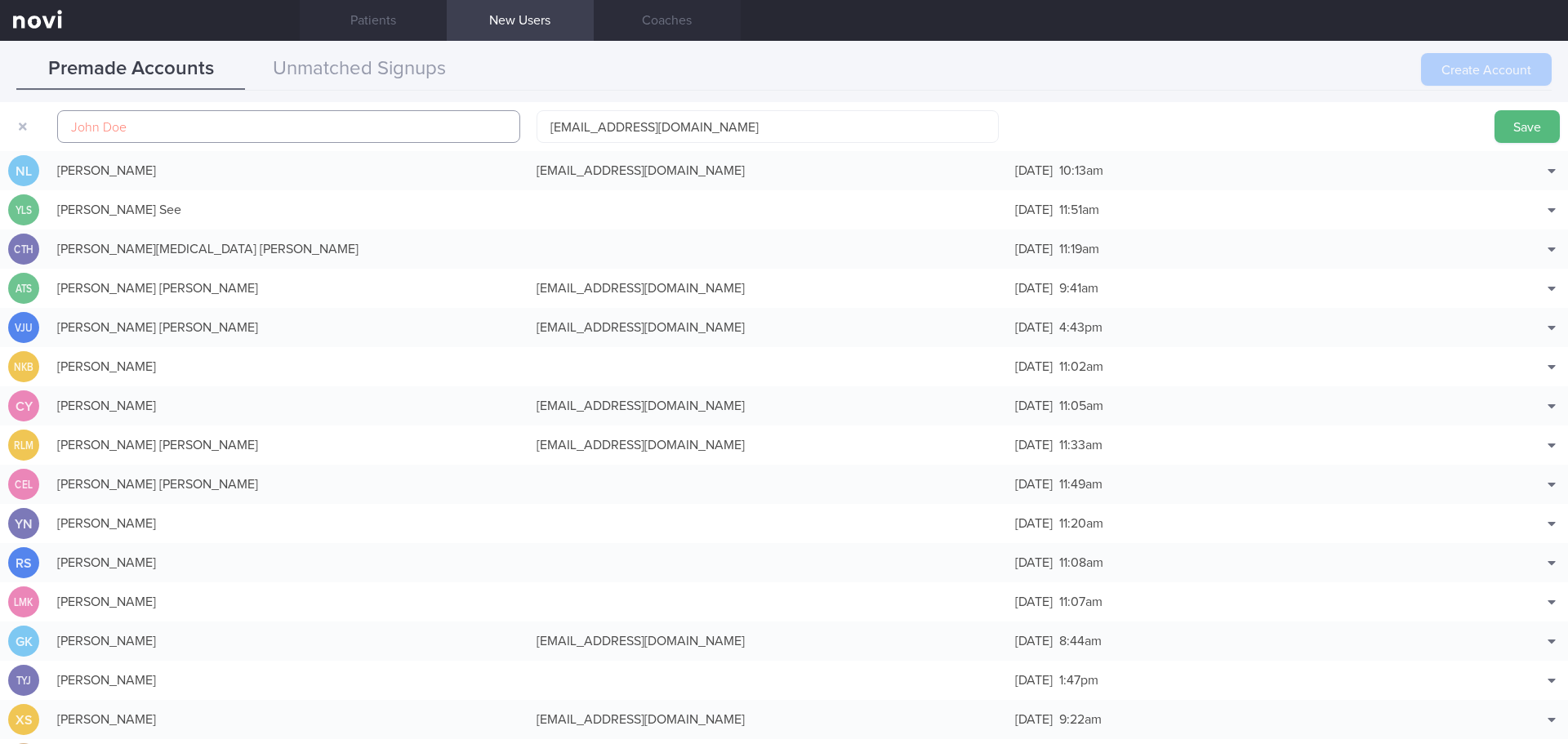
click at [268, 130] on input "text" at bounding box center [289, 126] width 463 height 33
paste input "[PERSON_NAME]"
type input "[PERSON_NAME]"
click at [539, 130] on input "[EMAIL_ADDRESS][DOMAIN_NAME]" at bounding box center [768, 126] width 463 height 33
type input "[EMAIL_ADDRESS][DOMAIN_NAME]"
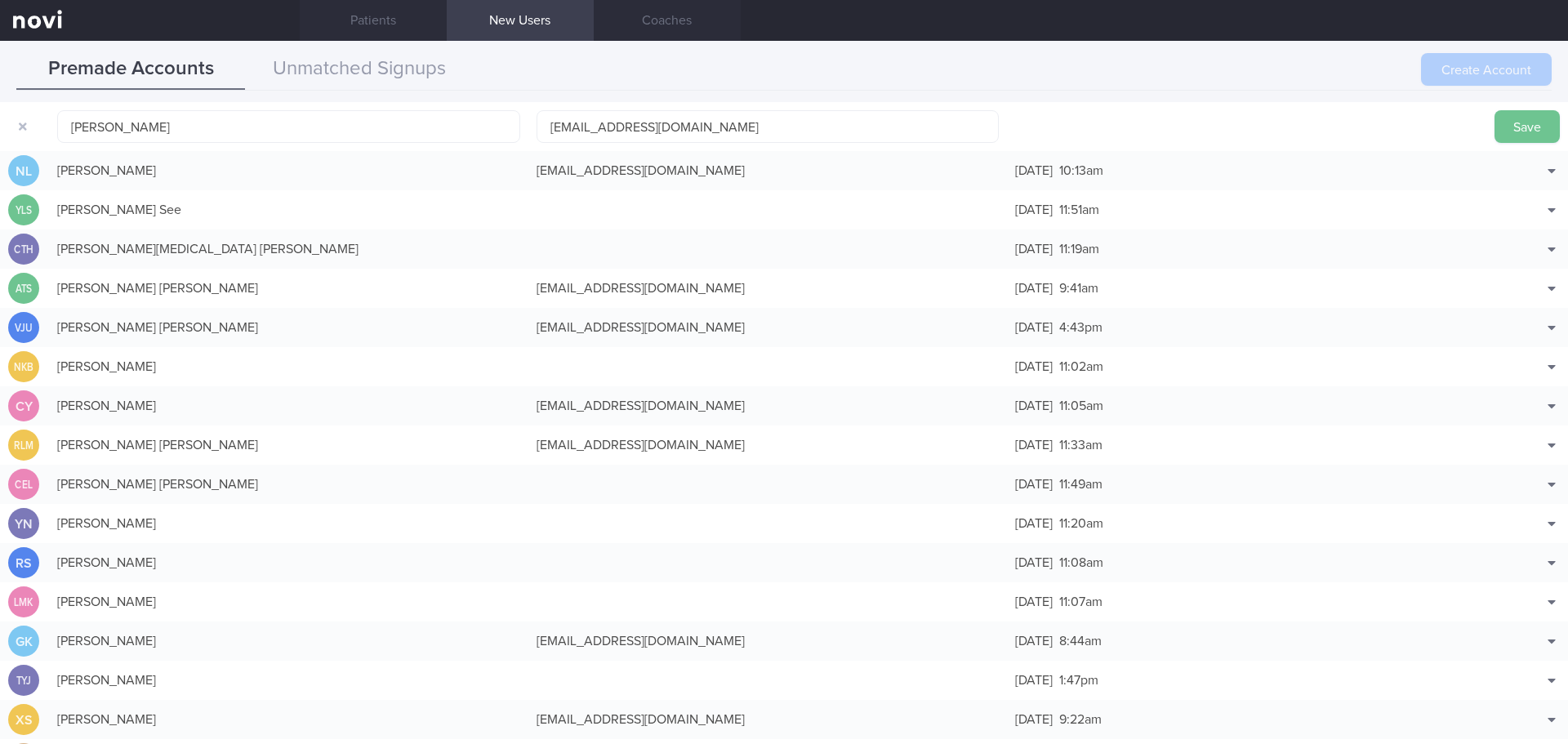
click at [1495, 121] on button "Save" at bounding box center [1528, 126] width 66 height 33
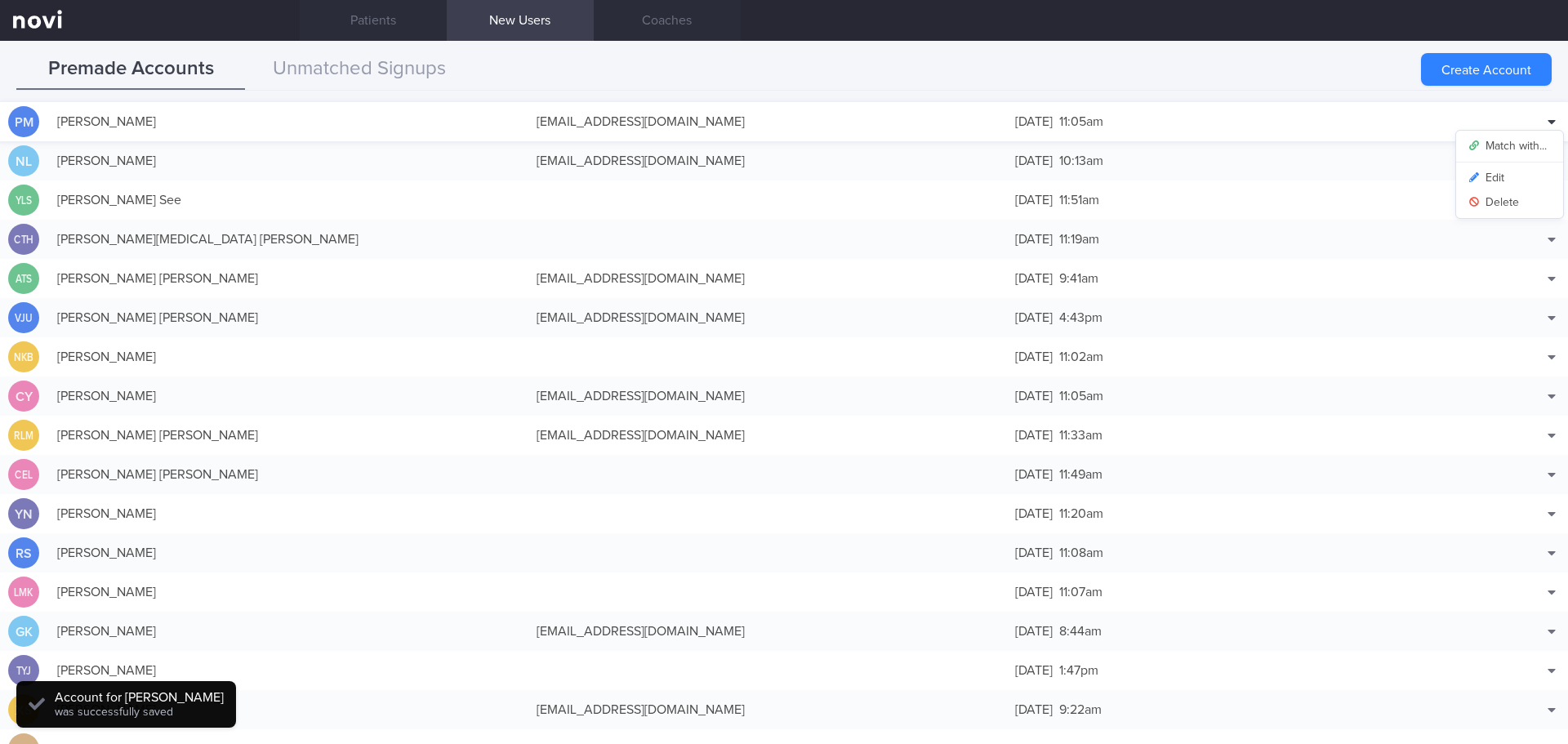
click at [1539, 122] on div at bounding box center [1552, 122] width 25 height 25
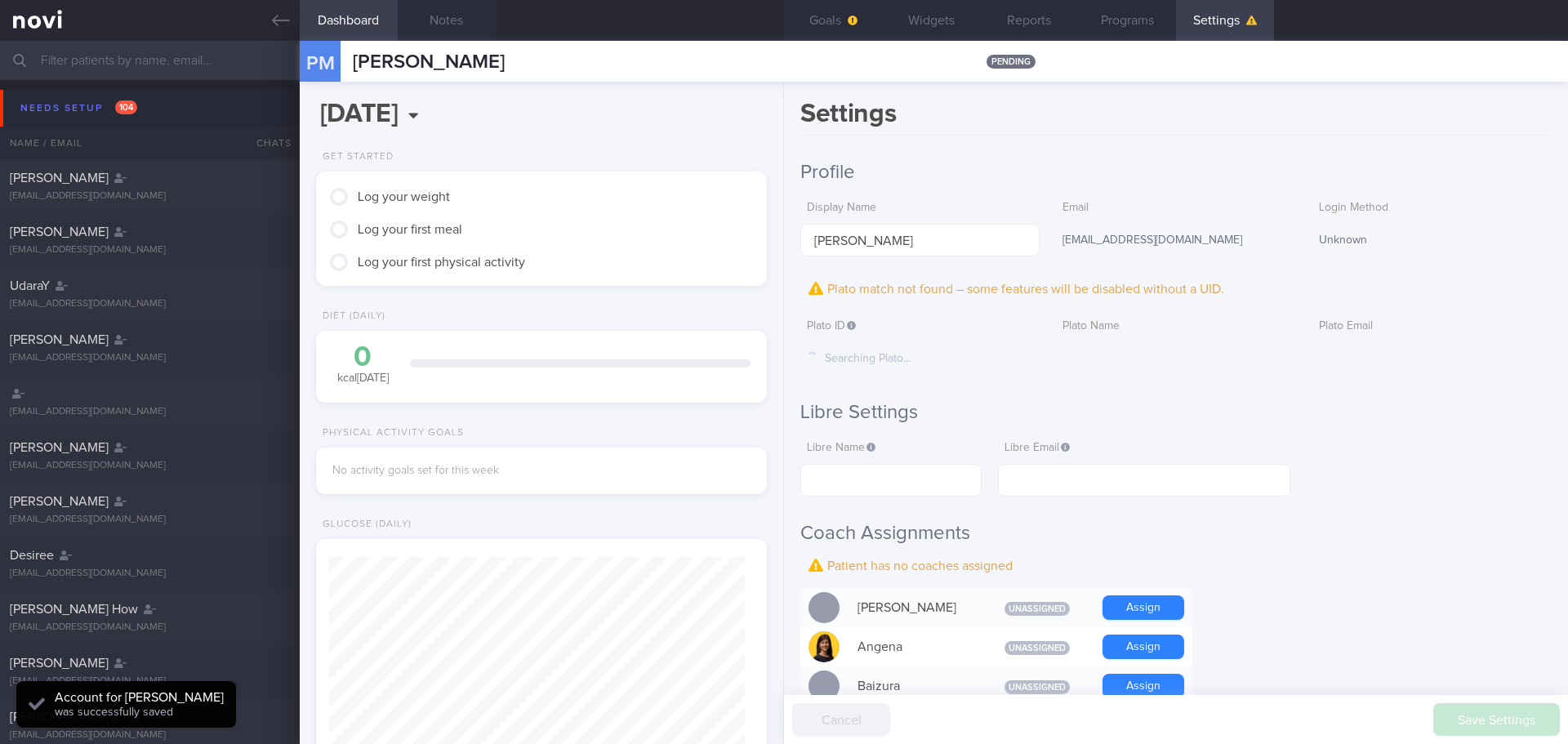
scroll to position [204, 410]
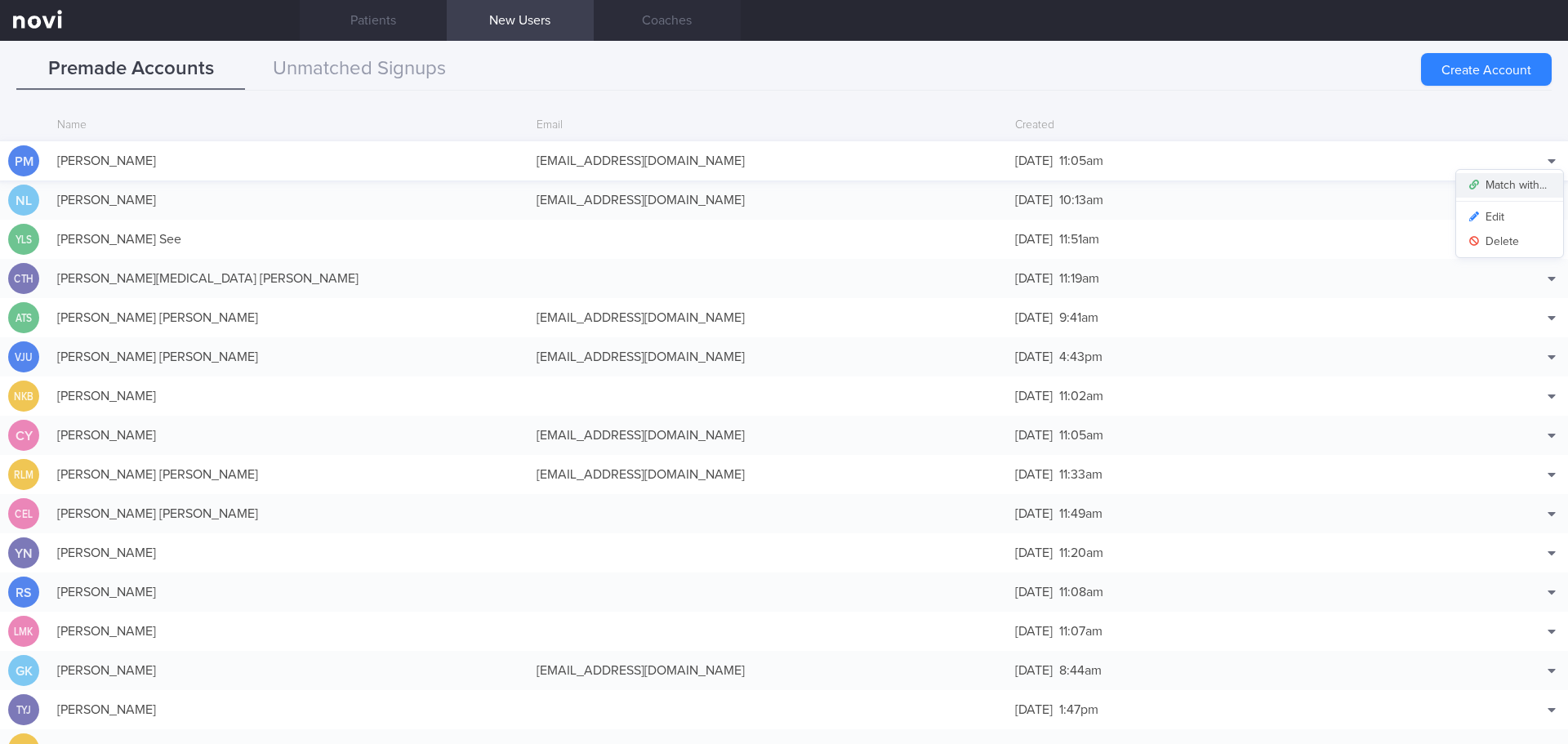
click at [1502, 191] on button "Match with..." at bounding box center [1510, 186] width 107 height 25
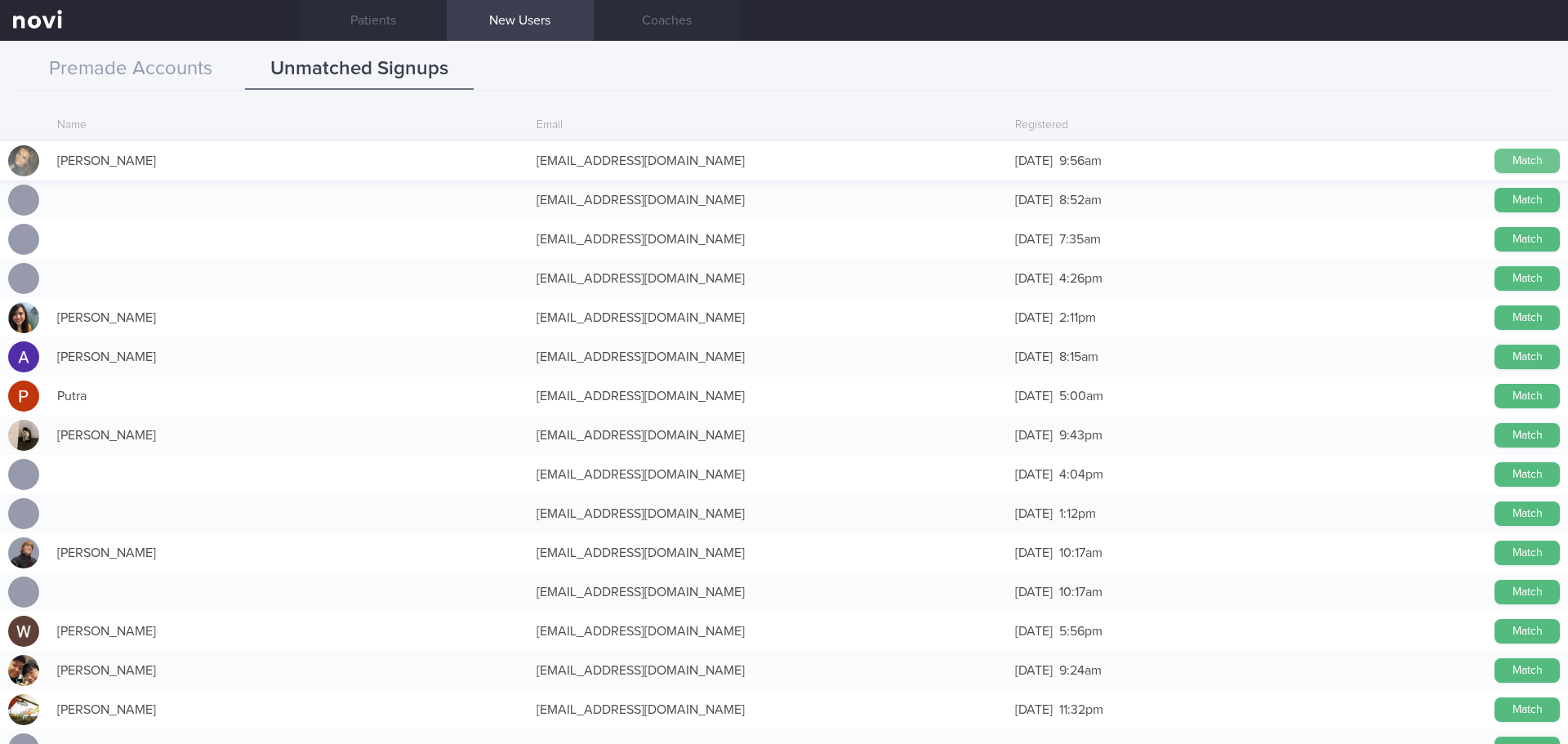
click at [1539, 163] on button "Match" at bounding box center [1528, 161] width 66 height 25
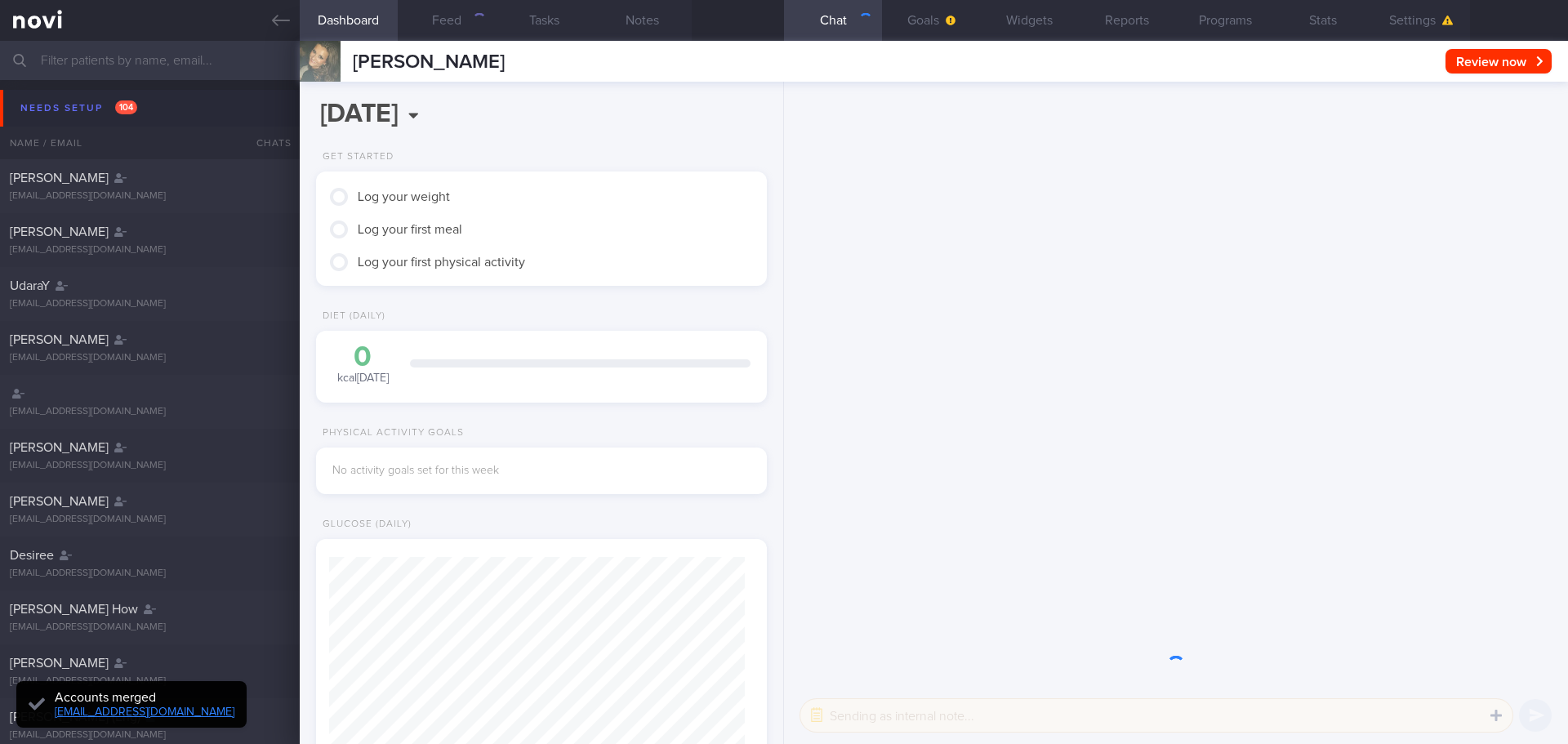
scroll to position [204, 410]
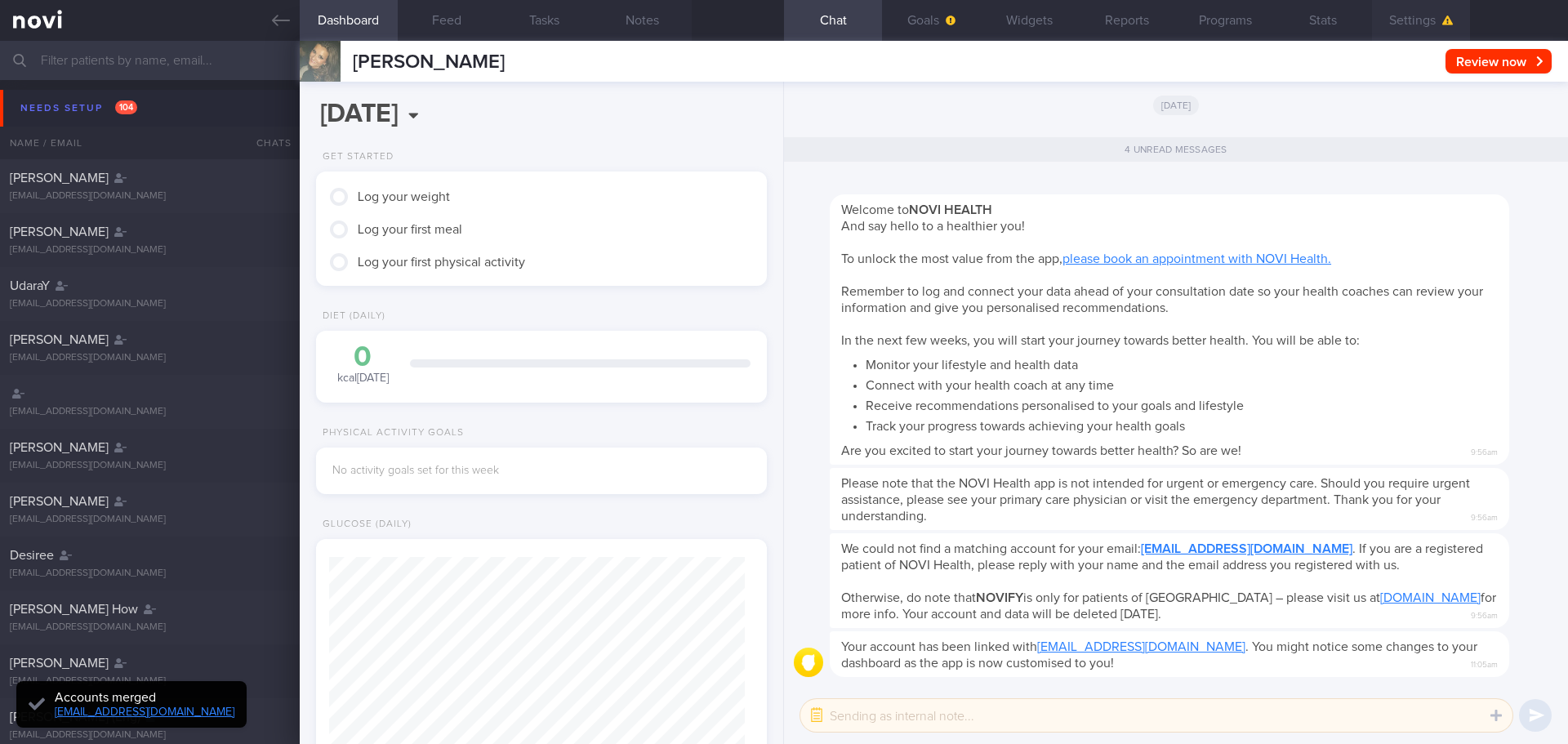
click at [1416, 18] on button "Settings" at bounding box center [1420, 21] width 98 height 41
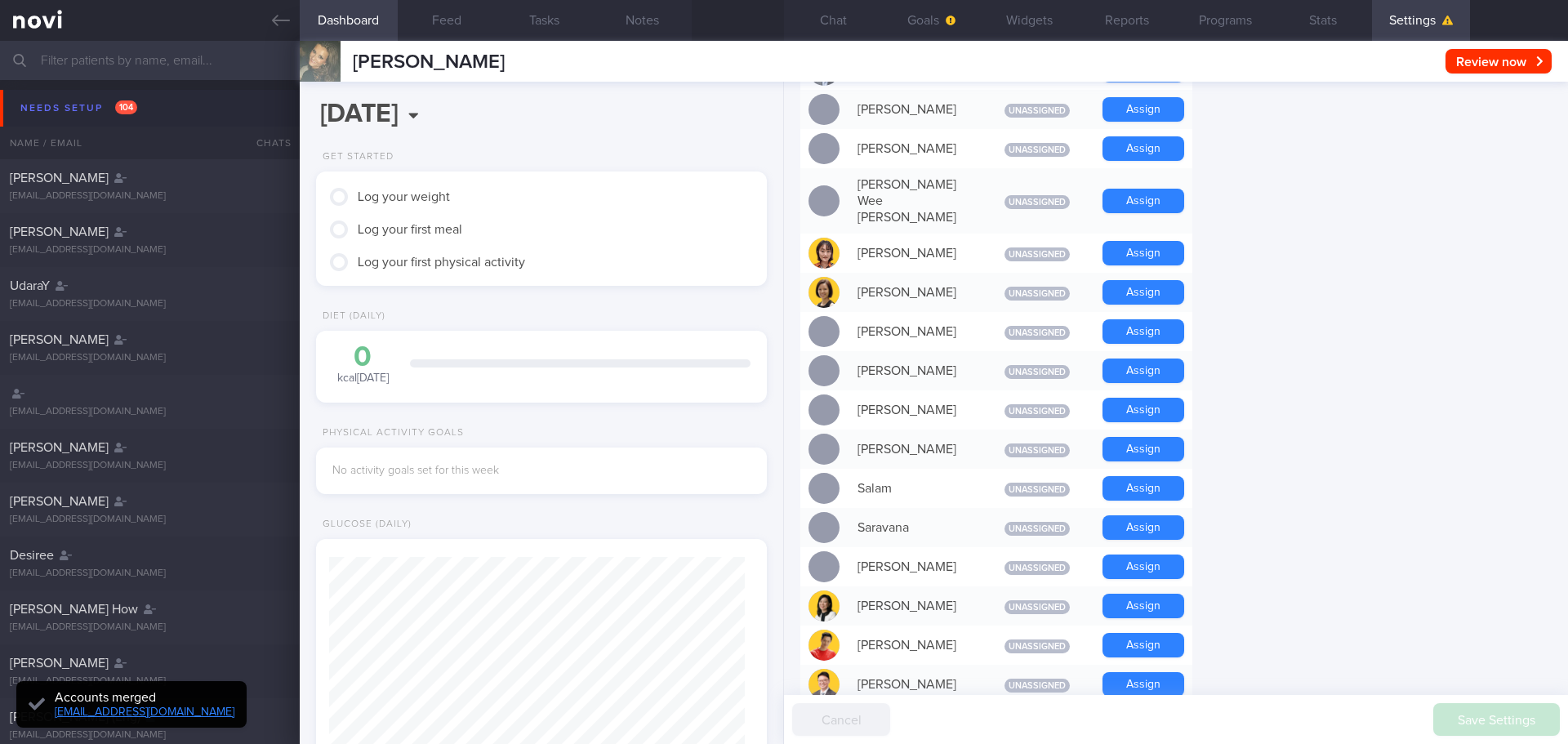
scroll to position [1062, 0]
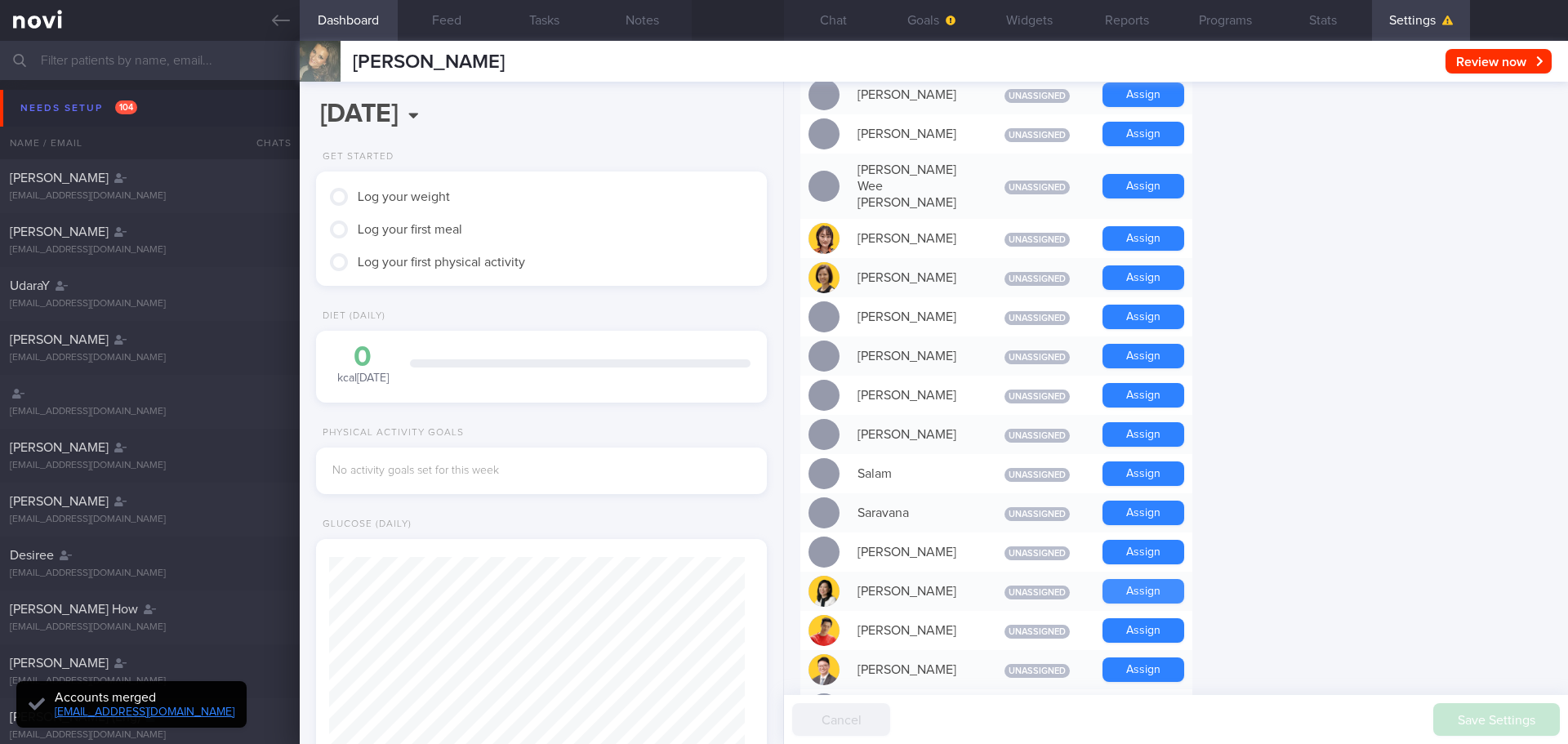
click at [1147, 579] on button "Assign" at bounding box center [1143, 591] width 81 height 25
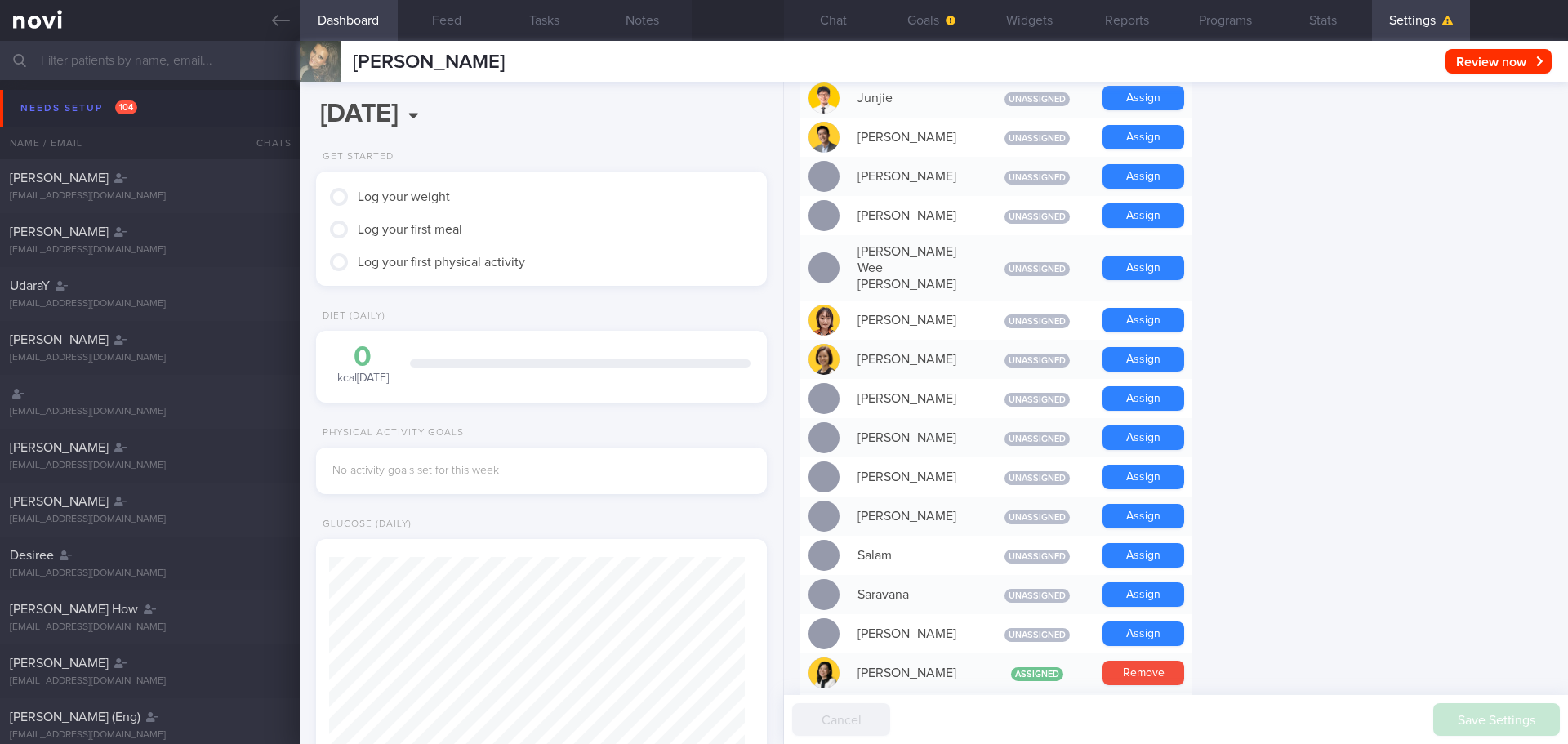
scroll to position [783, 0]
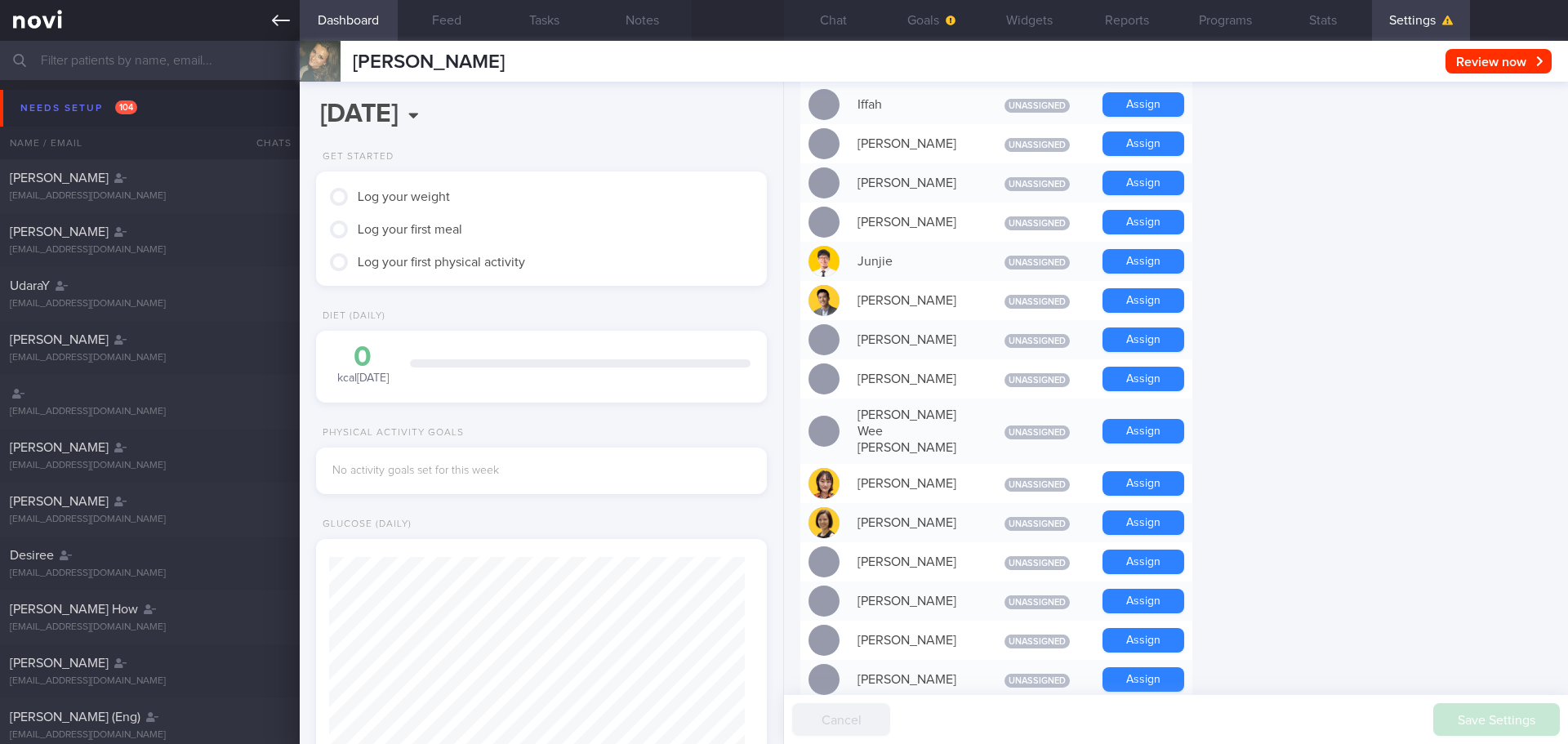
click at [273, 30] on link at bounding box center [149, 21] width 300 height 41
